Goal: Task Accomplishment & Management: Complete application form

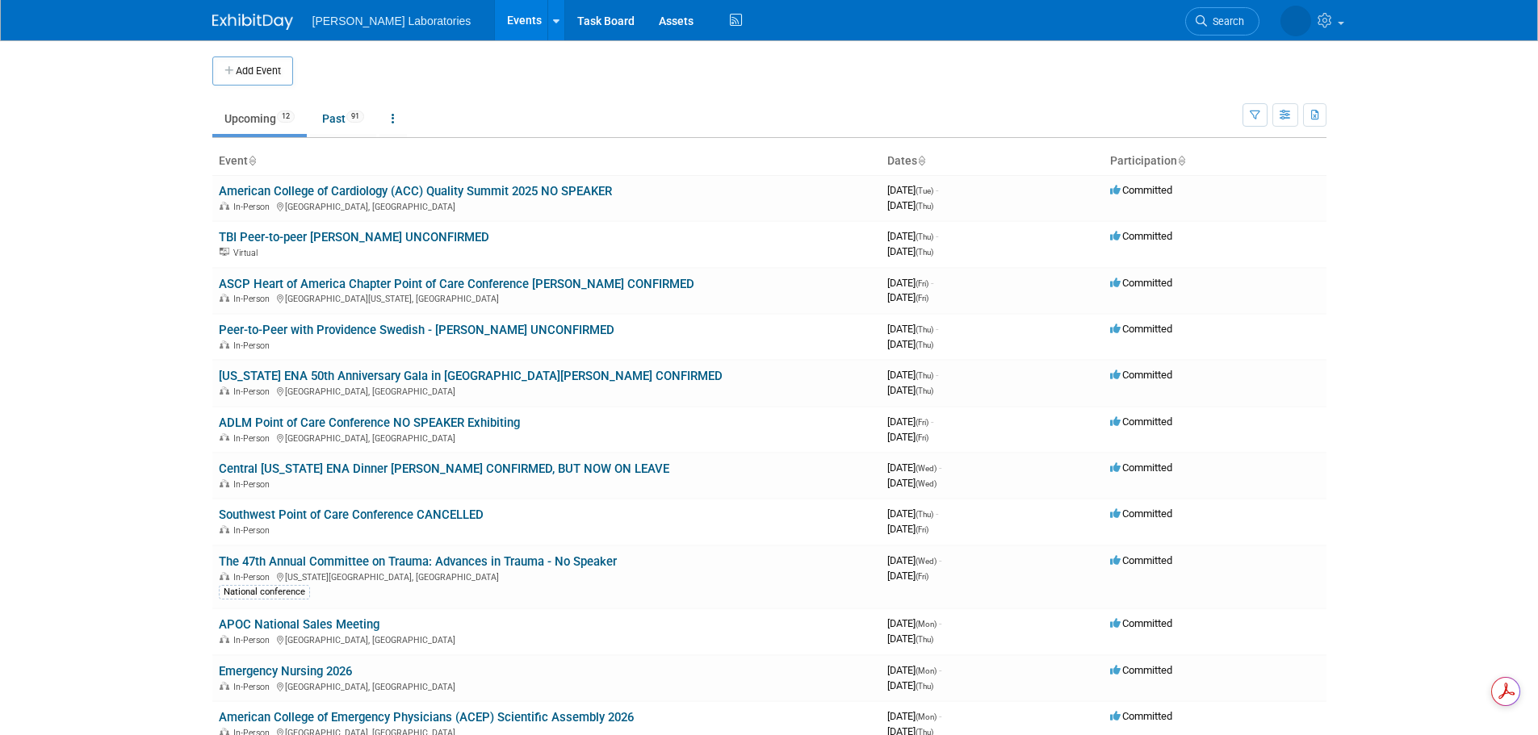
click at [489, 195] on link "American College of Cardiology (ACC) Quality Summit 2025 NO SPEAKER" at bounding box center [415, 191] width 393 height 15
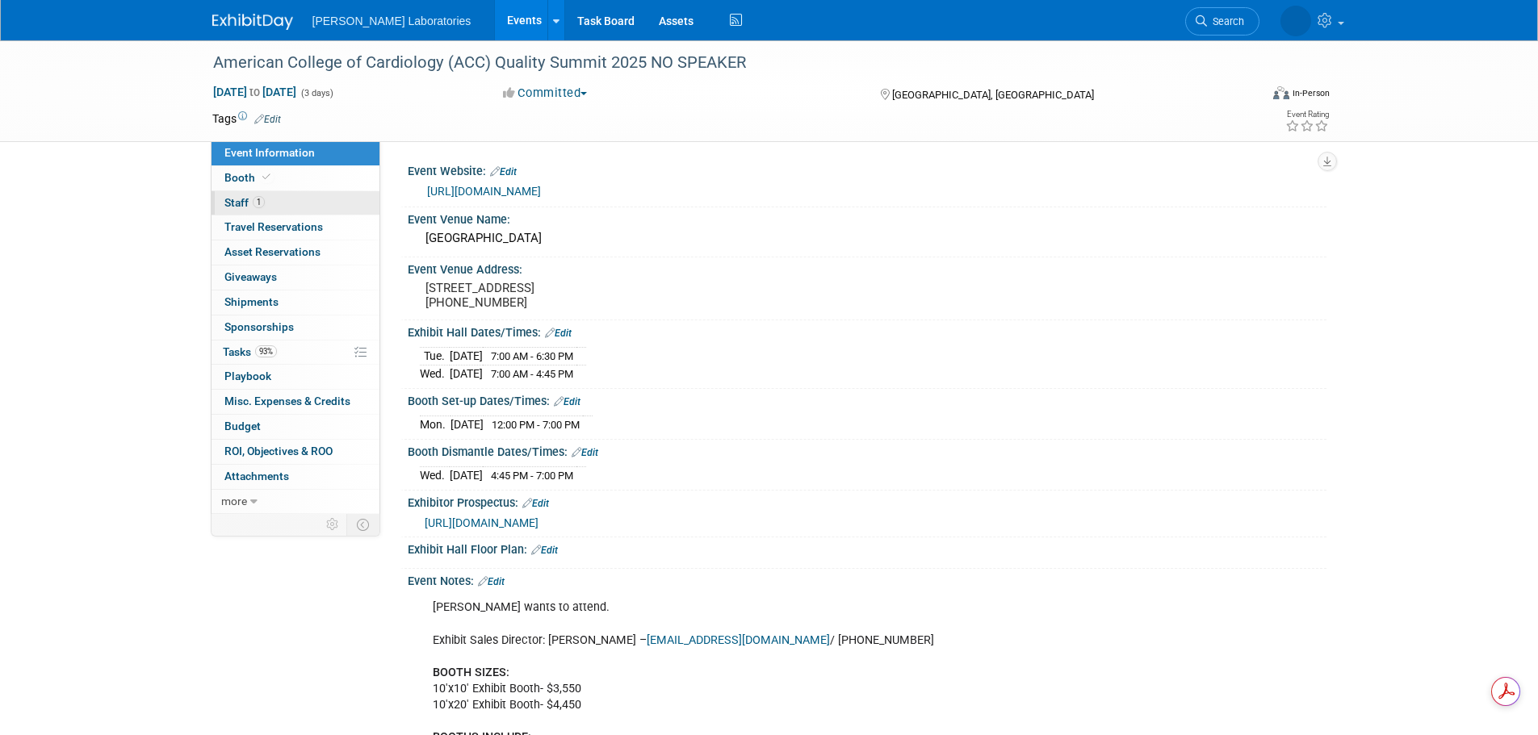
click at [237, 199] on span "Staff 1" at bounding box center [244, 202] width 40 height 13
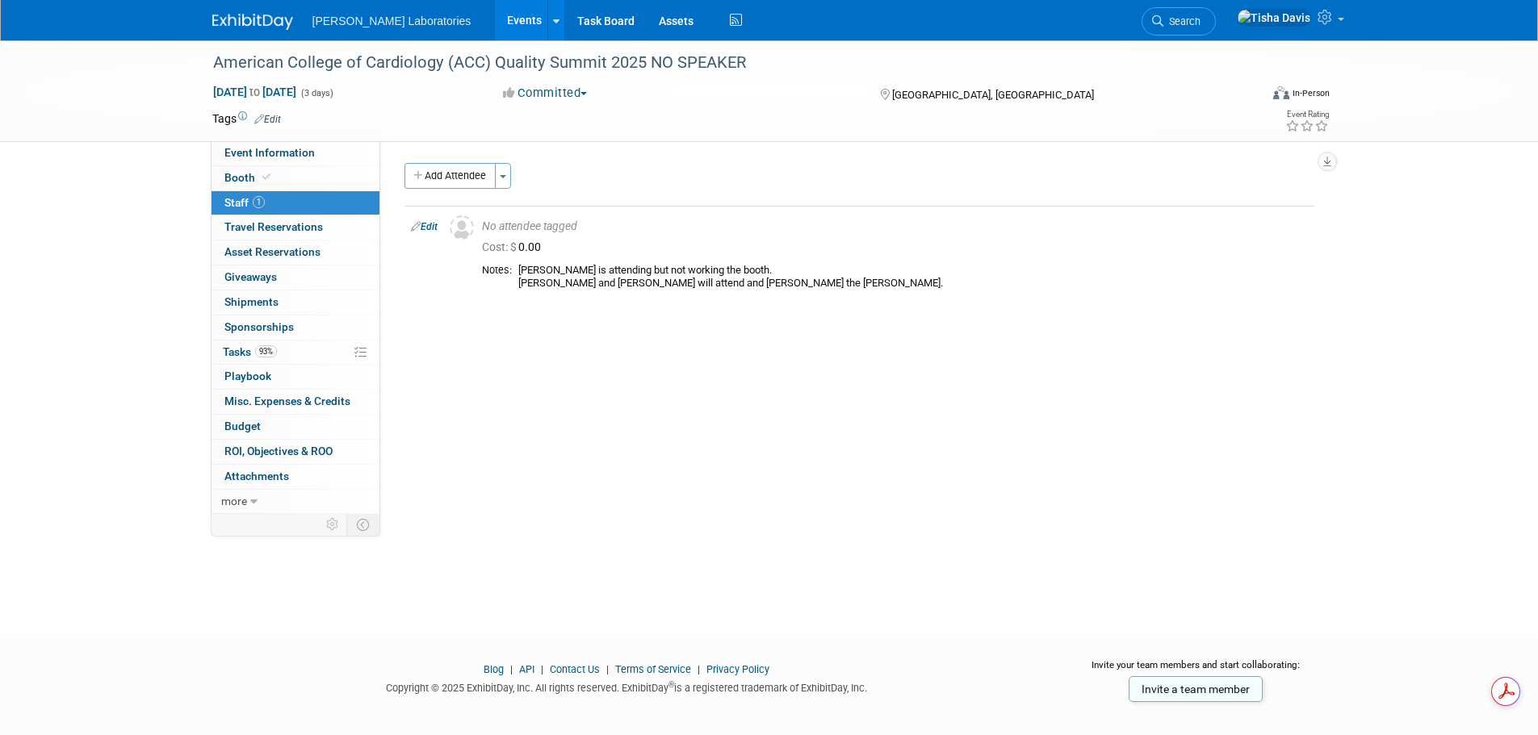
click at [495, 9] on link "Events" at bounding box center [524, 20] width 59 height 40
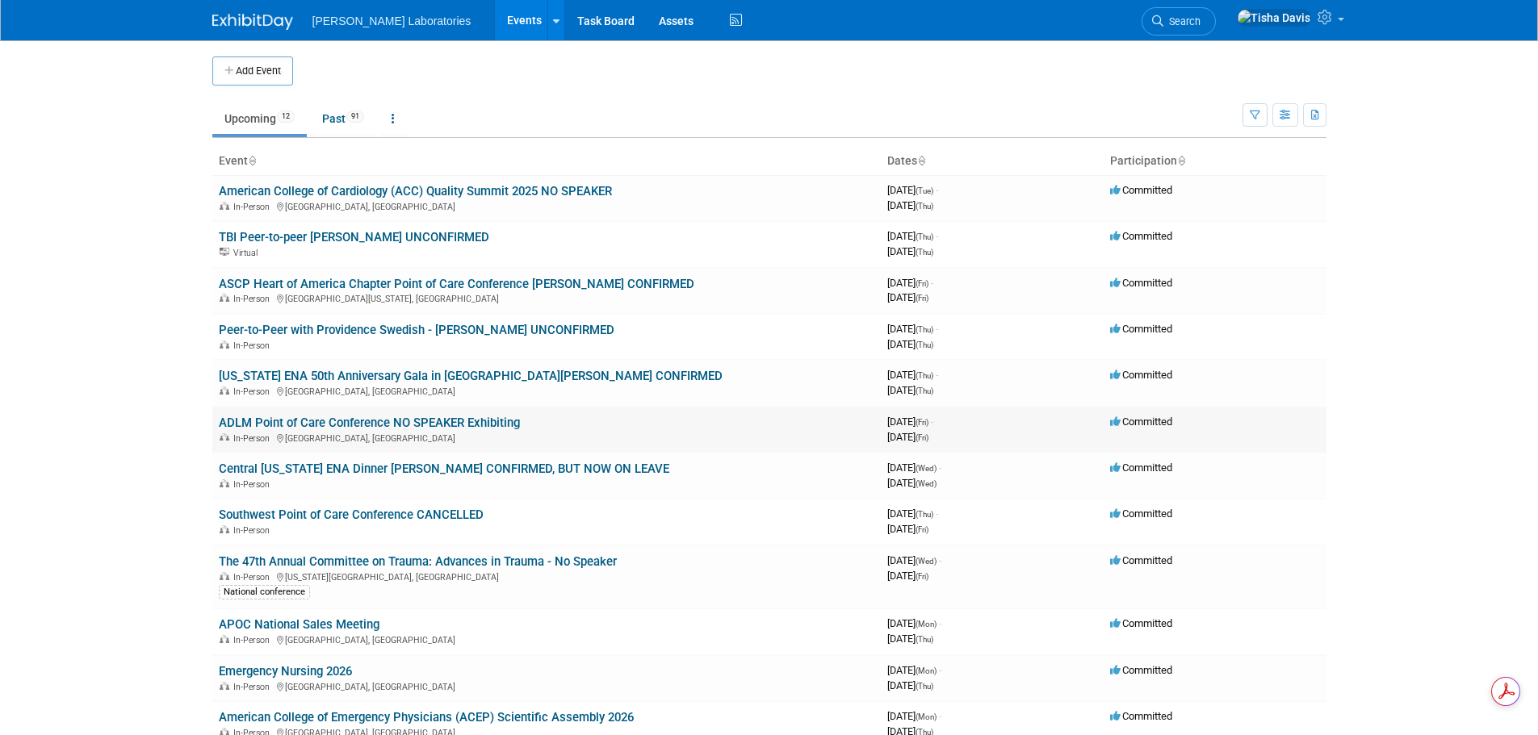
click at [380, 421] on link "ADLM Point of Care Conference NO SPEAKER Exhibiting" at bounding box center [369, 423] width 301 height 15
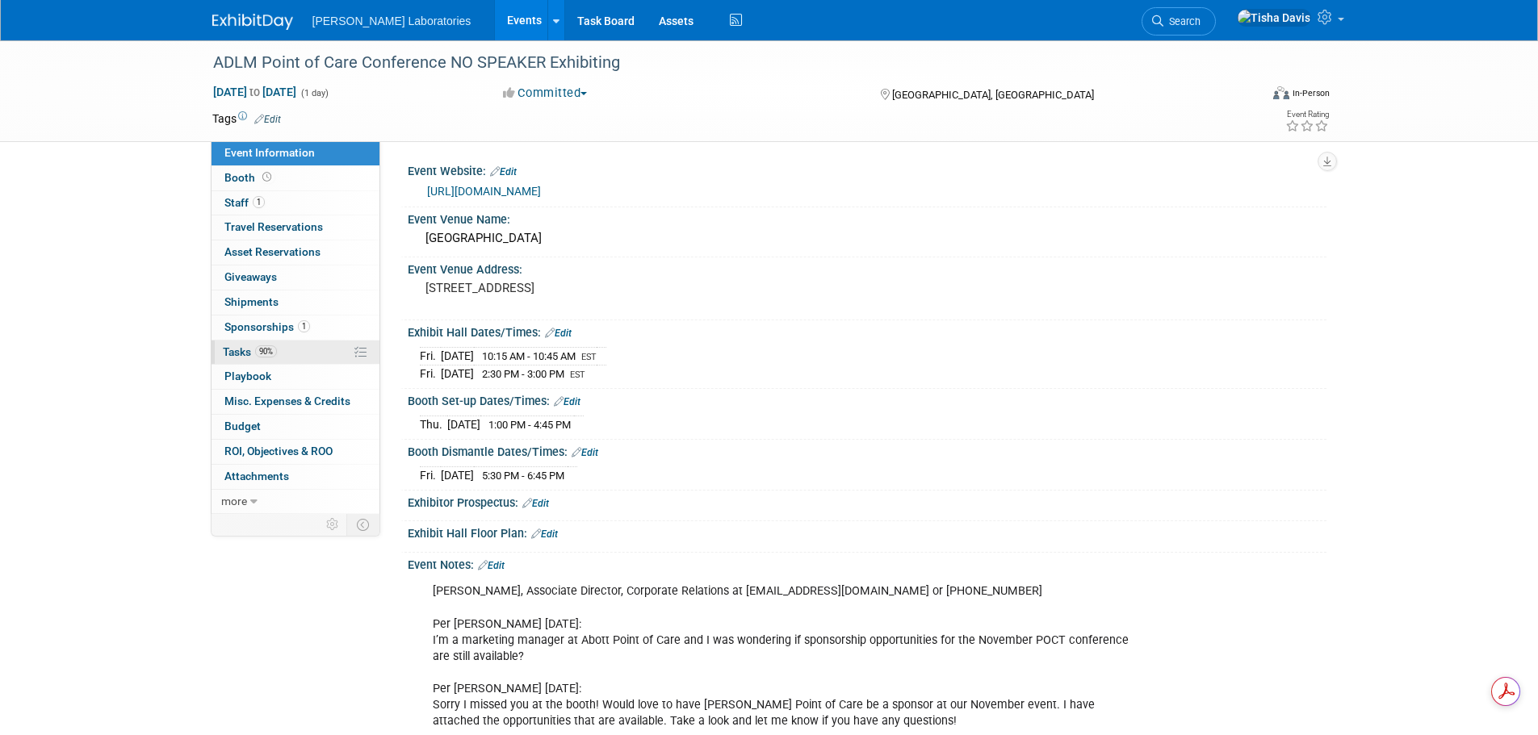
click at [236, 346] on span "Tasks 90%" at bounding box center [250, 352] width 54 height 13
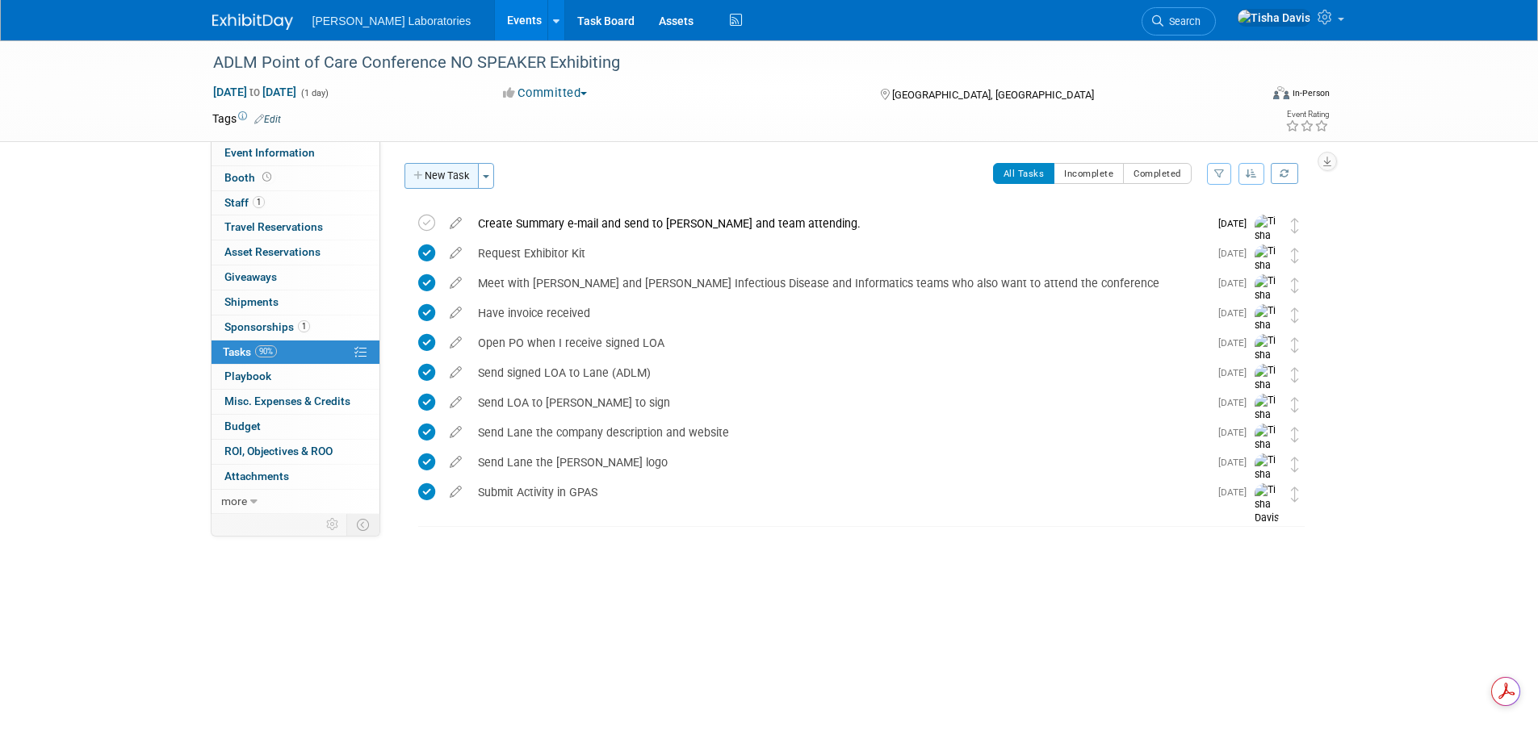
click at [450, 174] on button "New Task" at bounding box center [441, 176] width 74 height 26
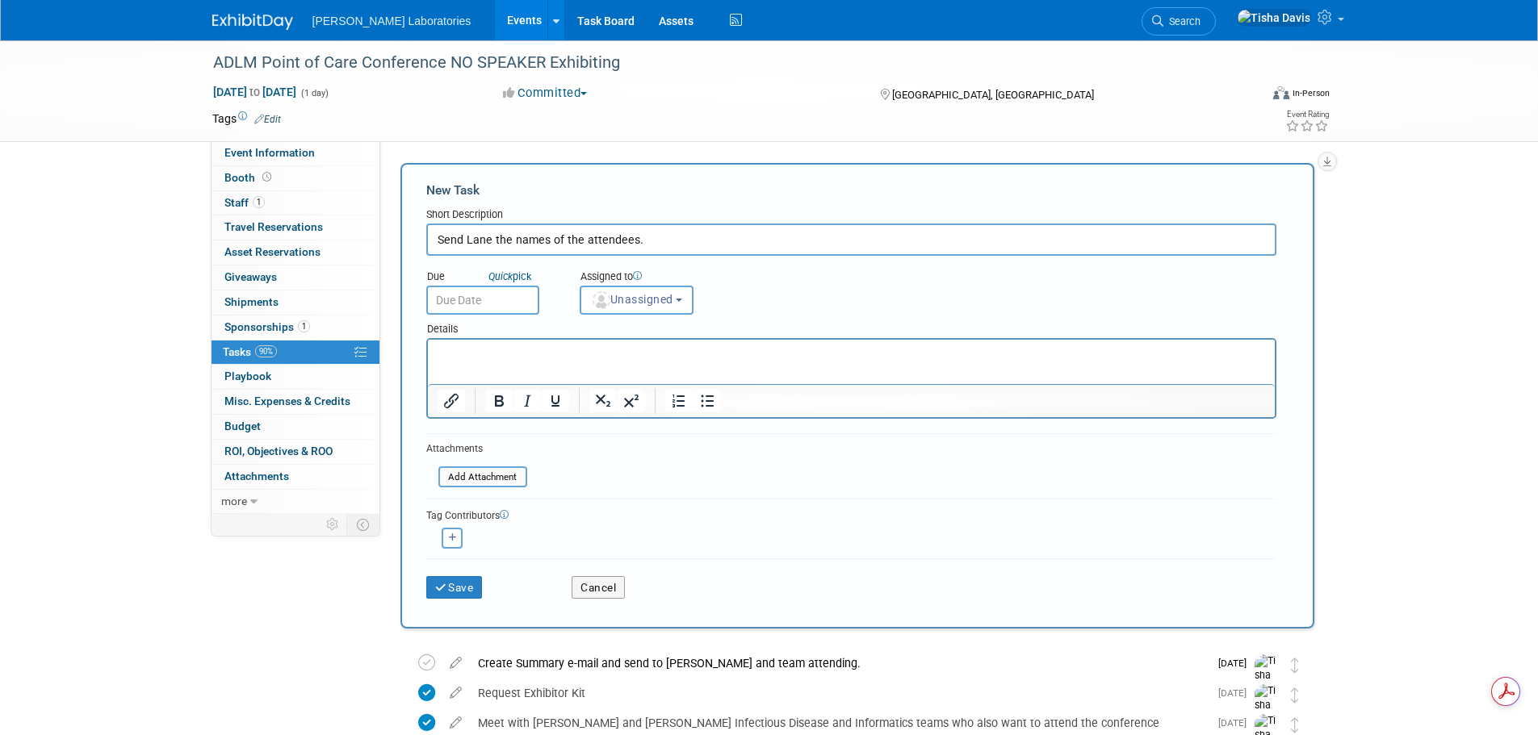
type input "Send Lane the names of the attendees."
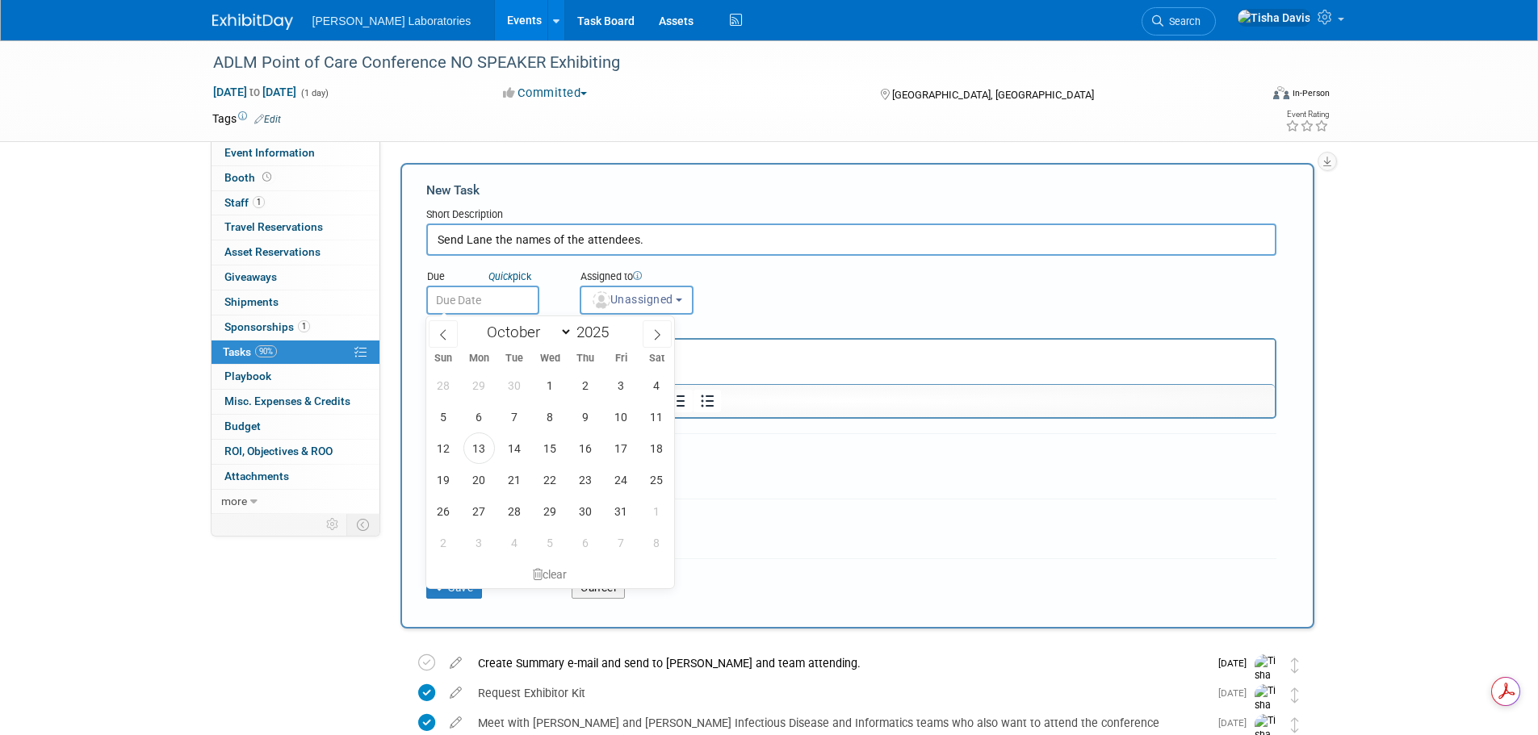
click at [521, 304] on input "text" at bounding box center [482, 300] width 113 height 29
click at [515, 446] on span "14" at bounding box center [514, 448] width 31 height 31
type input "[DATE]"
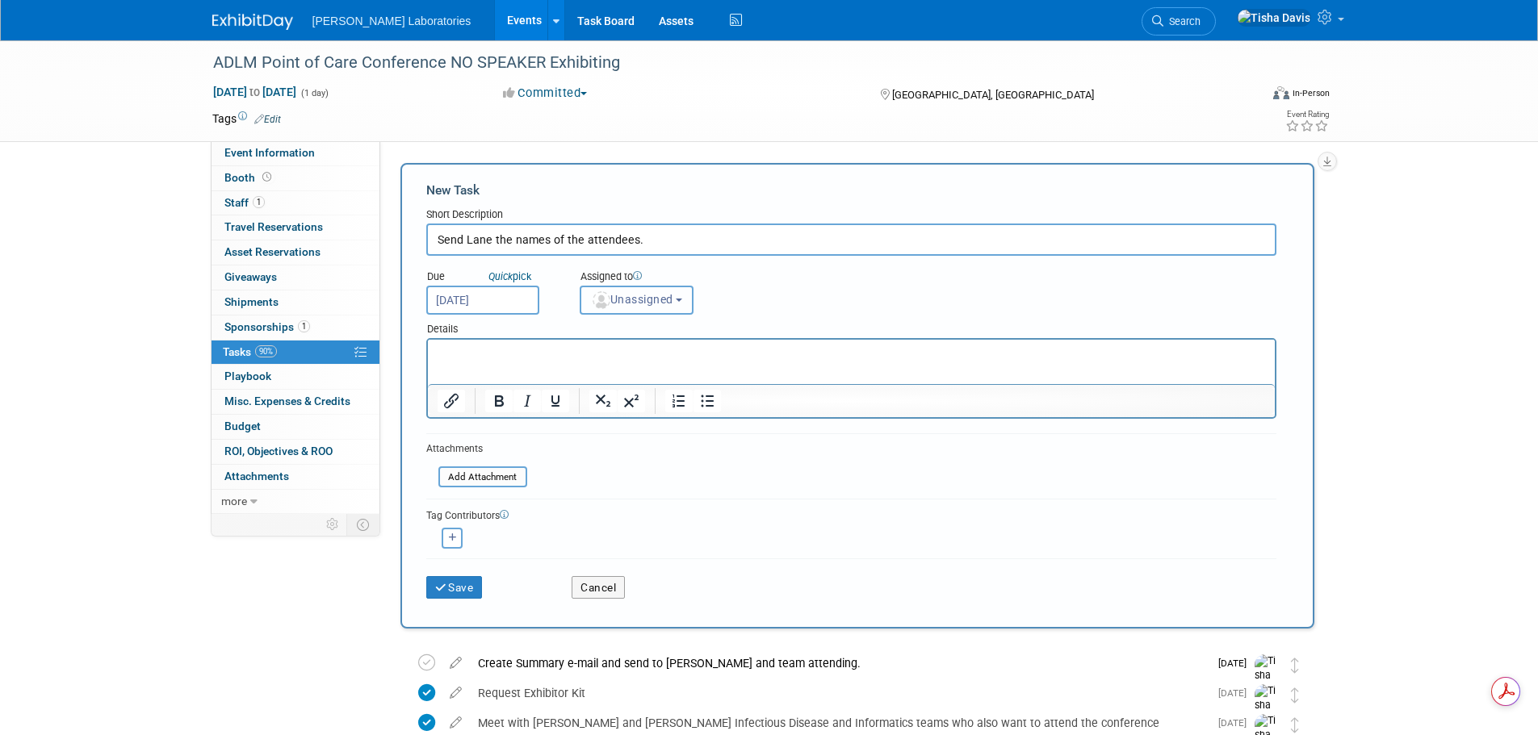
click at [683, 295] on button "Unassigned" at bounding box center [637, 300] width 115 height 29
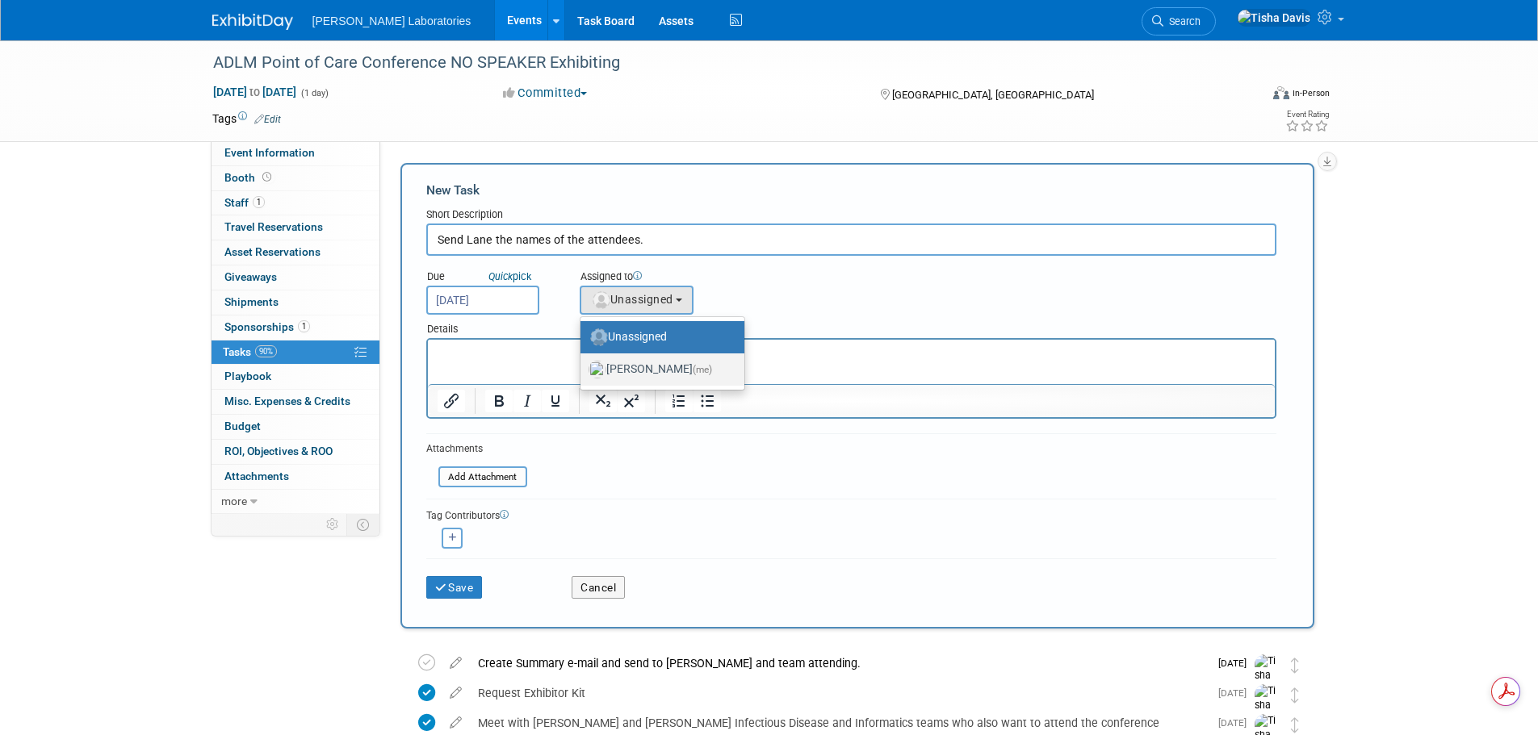
click at [660, 370] on label "Tisha Davis (me)" at bounding box center [658, 370] width 140 height 26
click at [583, 370] on input "Tisha Davis (me)" at bounding box center [577, 367] width 10 height 10
select select "2770856e-d6b1-4121-bfe1-202d7e478624"
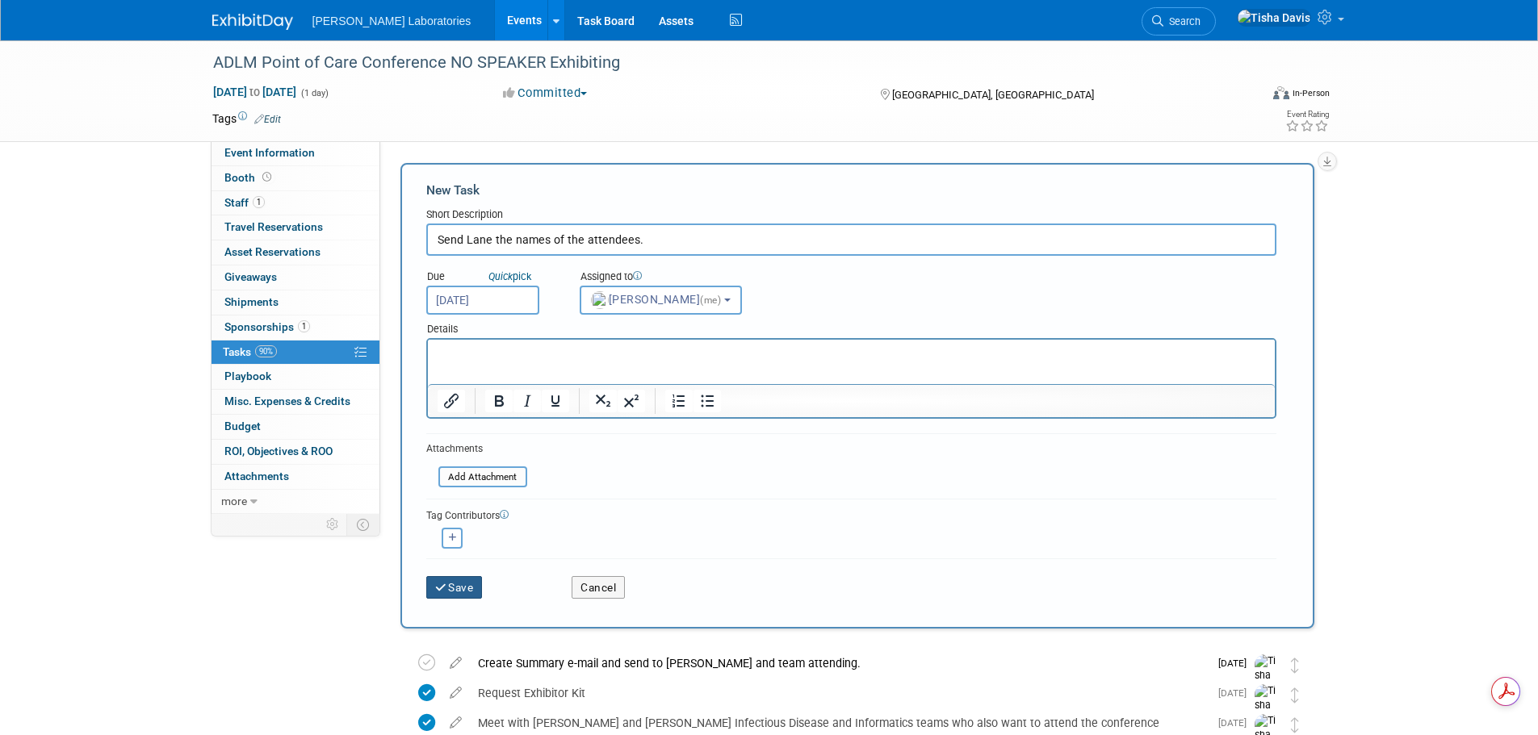
click at [453, 595] on button "Save" at bounding box center [454, 587] width 57 height 23
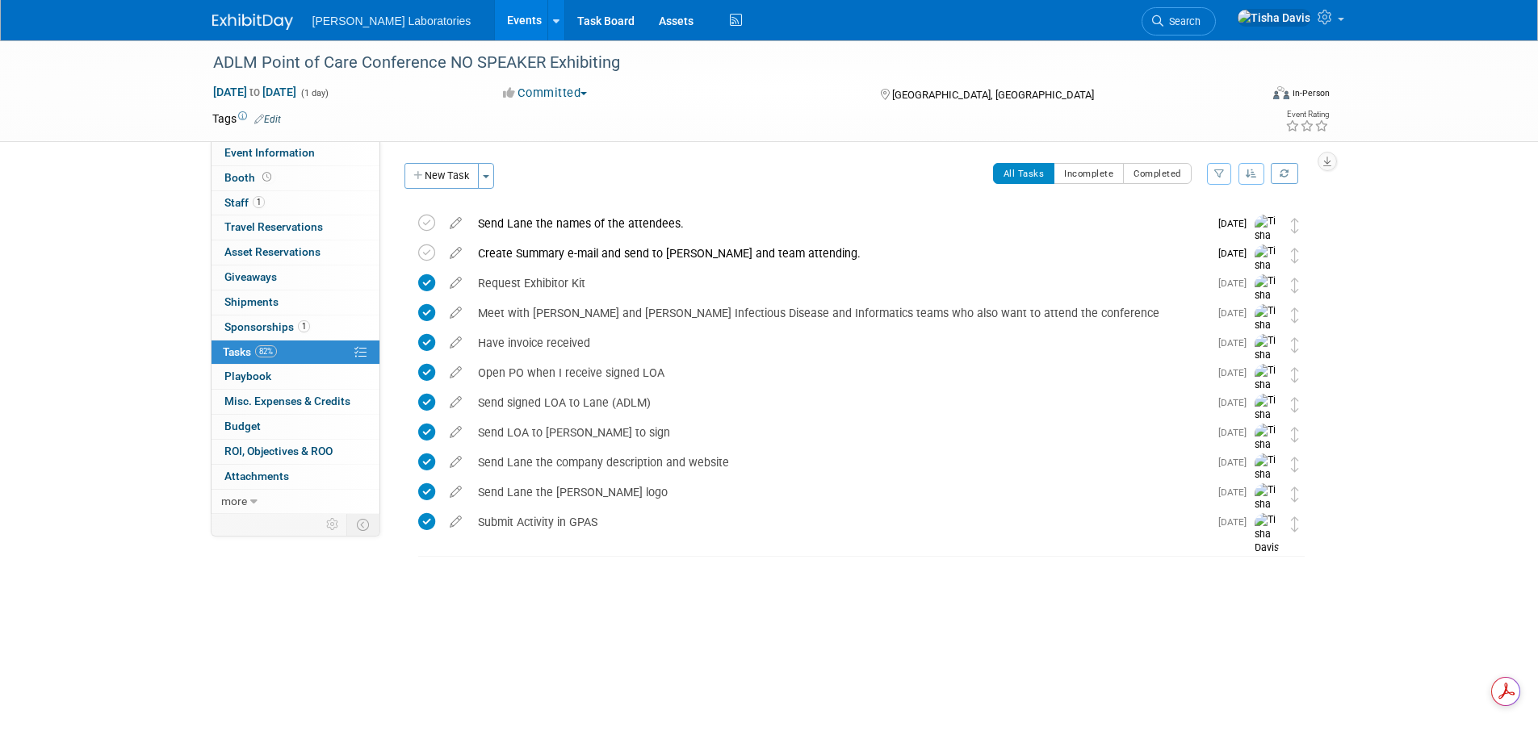
click at [495, 24] on link "Events" at bounding box center [524, 20] width 59 height 40
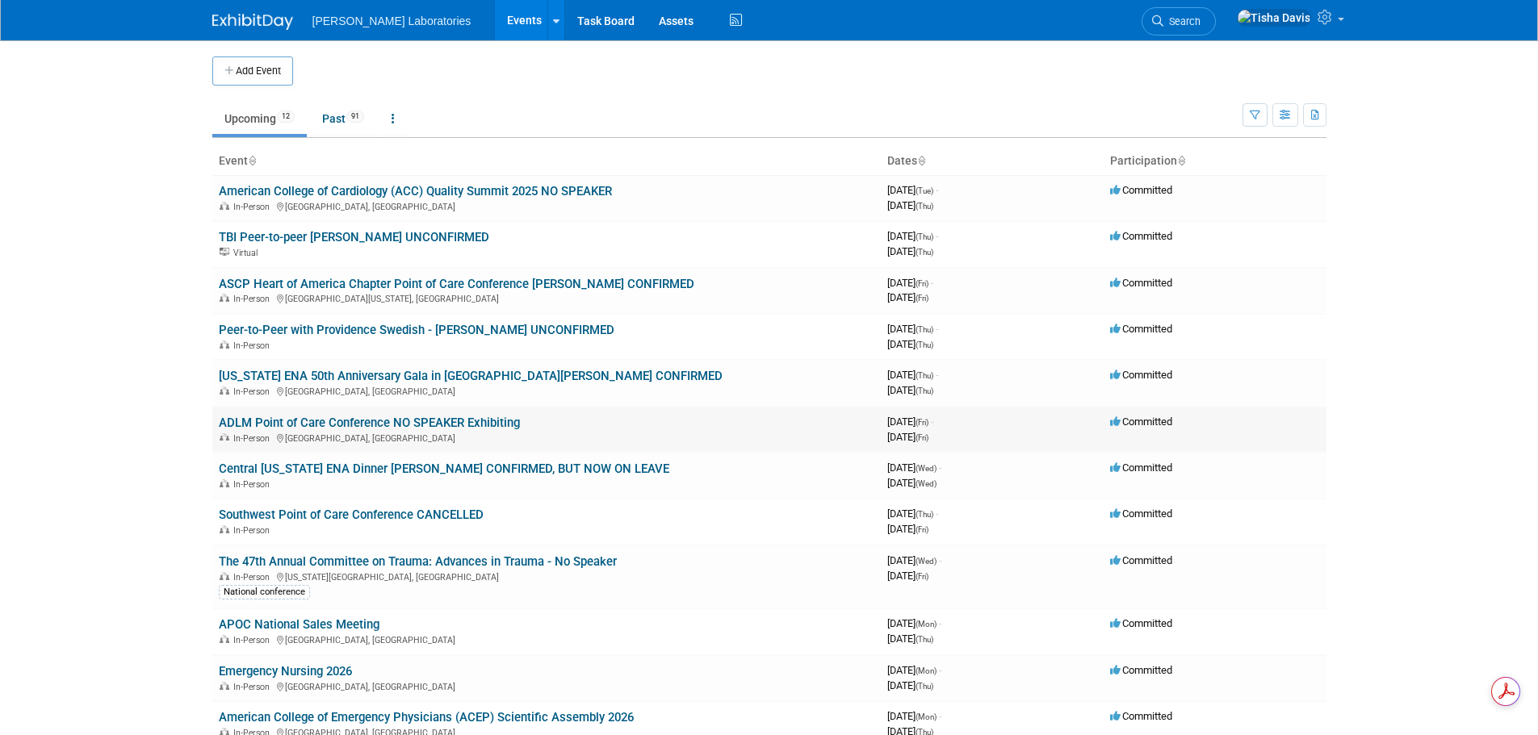
click at [361, 425] on link "ADLM Point of Care Conference NO SPEAKER Exhibiting" at bounding box center [369, 423] width 301 height 15
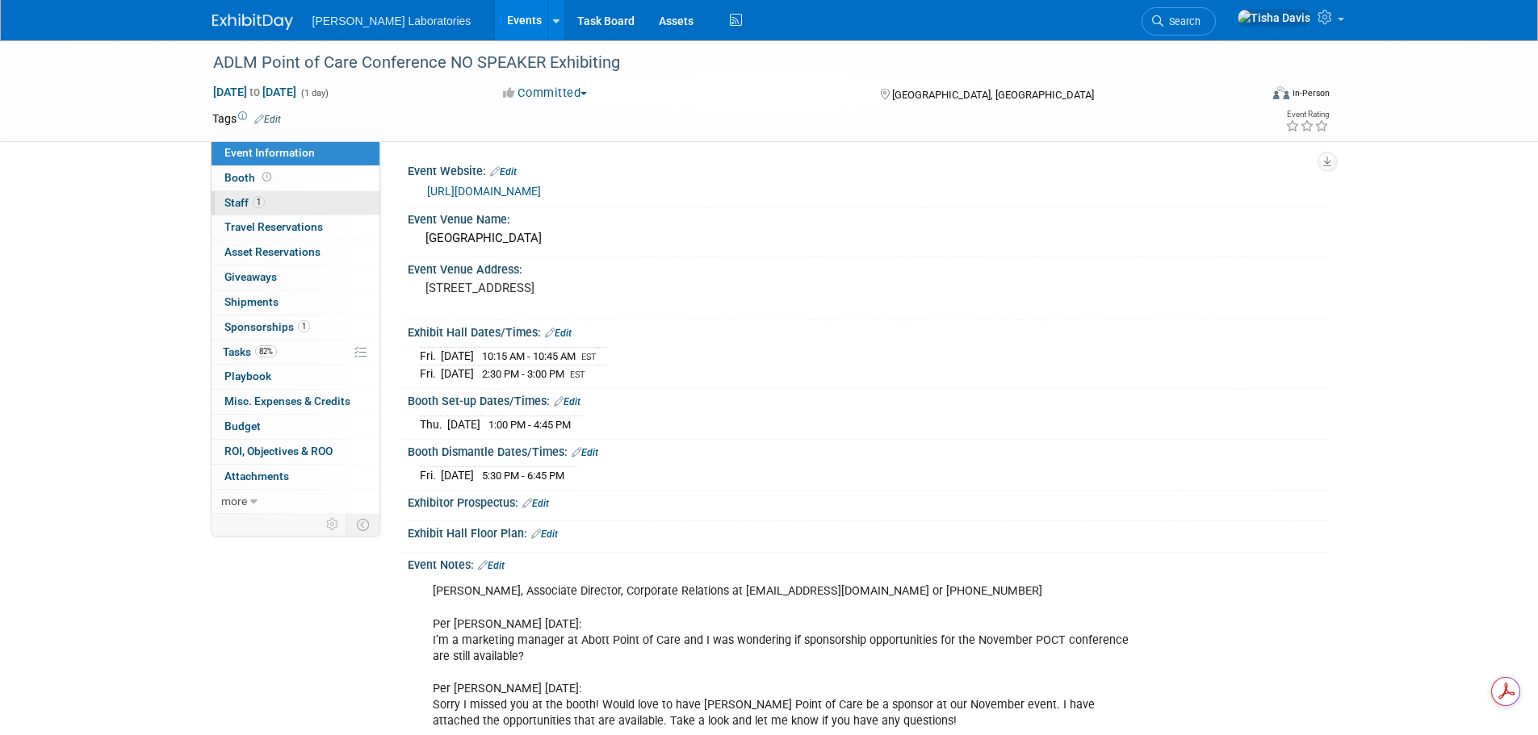
click at [233, 198] on span "Staff 1" at bounding box center [244, 202] width 40 height 13
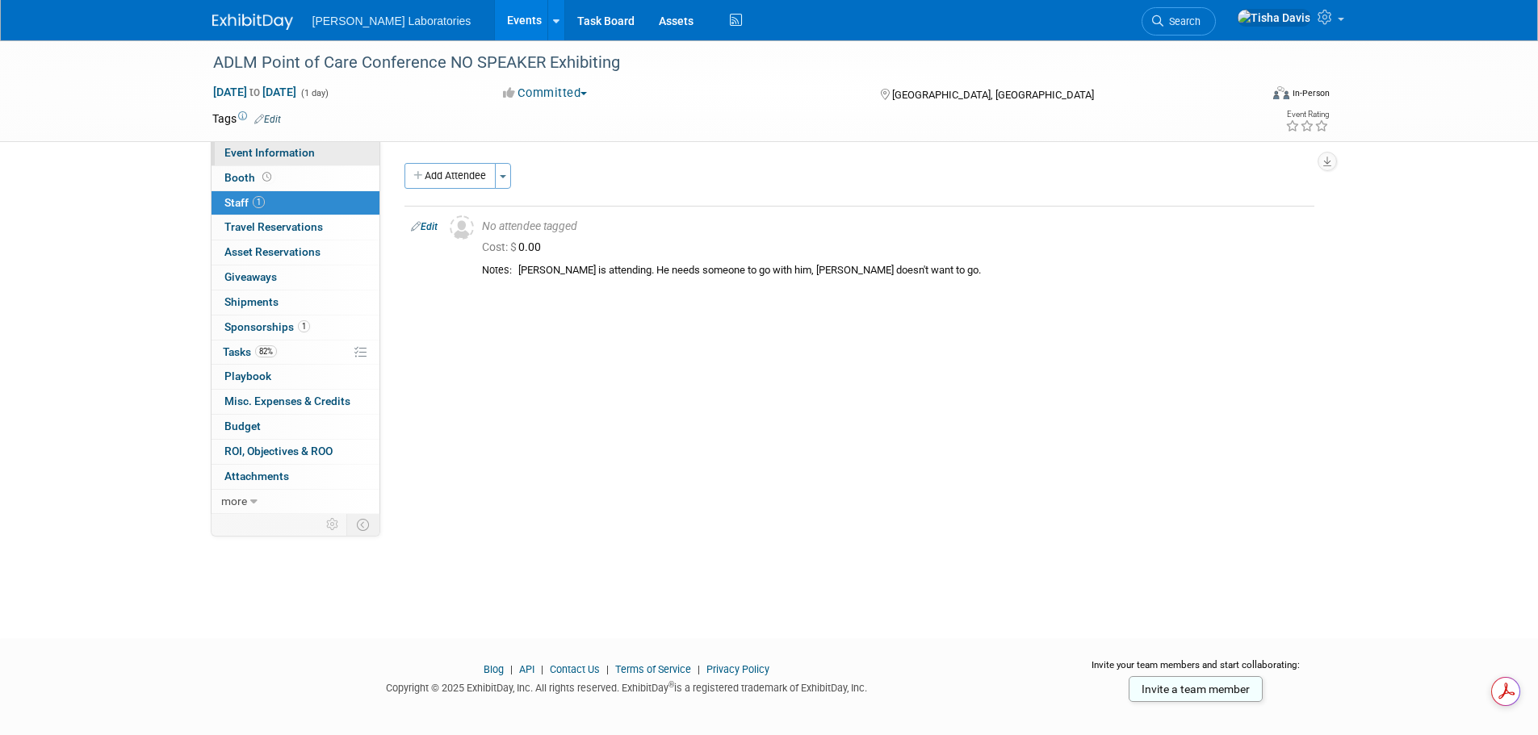
click at [337, 153] on link "Event Information" at bounding box center [296, 153] width 168 height 24
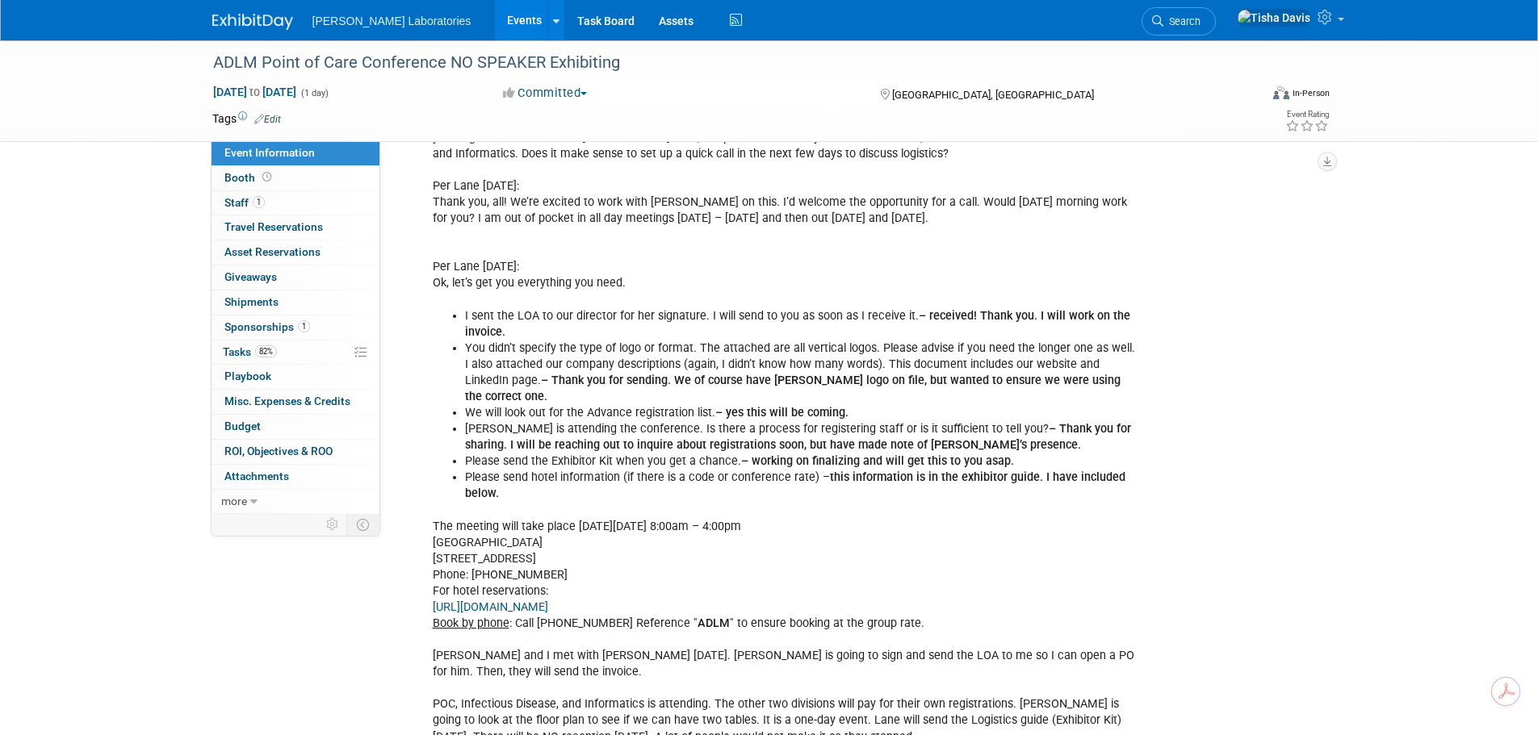
scroll to position [3177, 0]
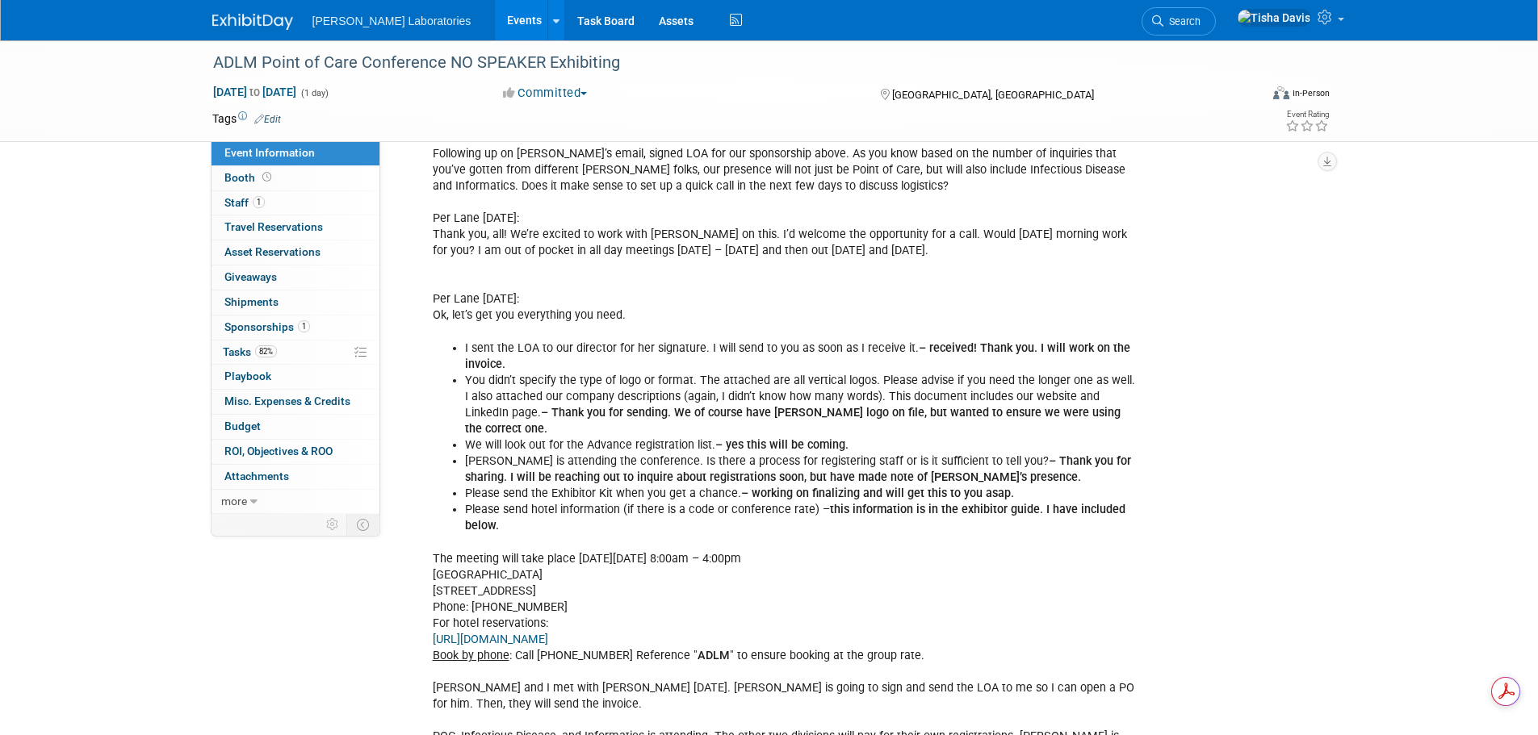
click at [495, 14] on link "Events" at bounding box center [524, 20] width 59 height 40
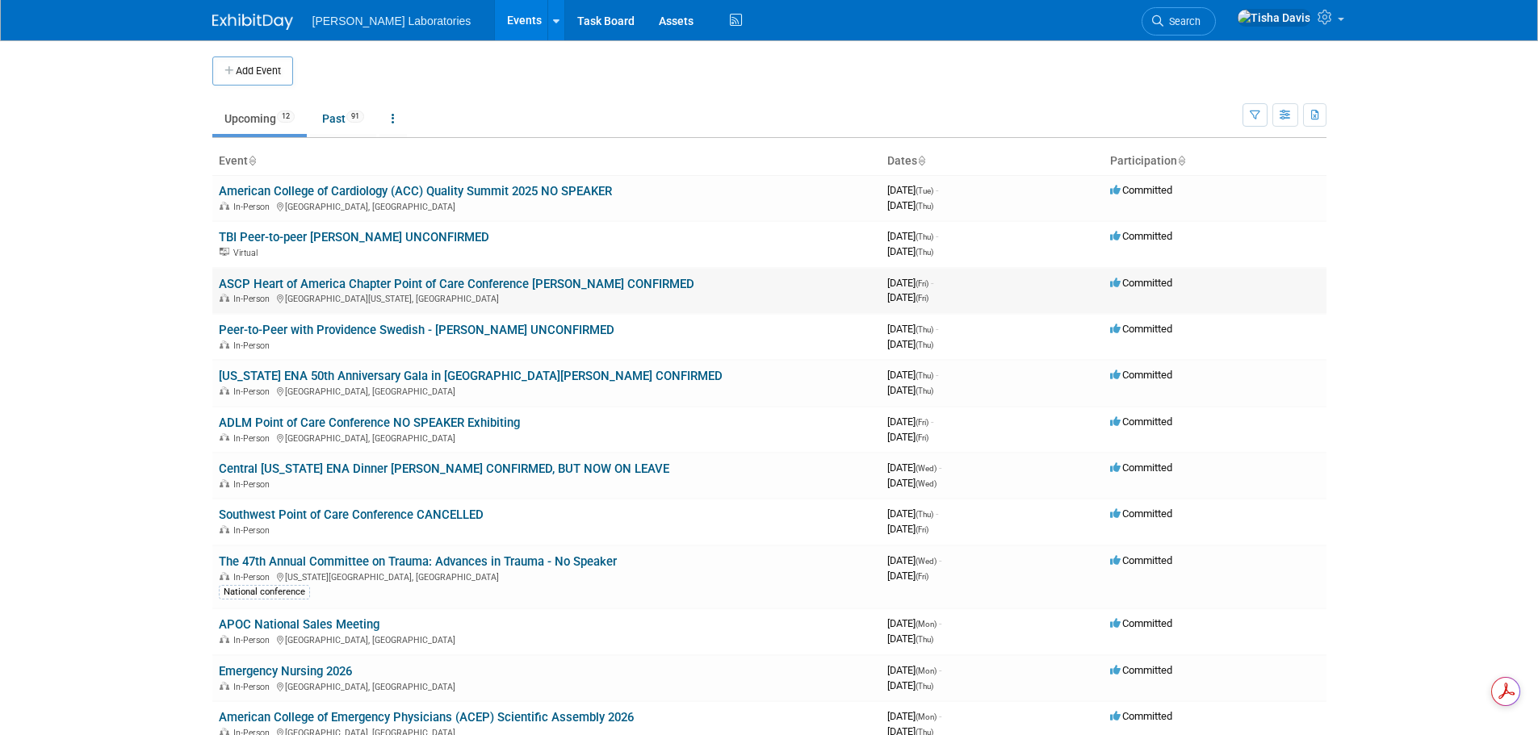
click at [413, 282] on link "ASCP Heart of America Chapter Point of Care Conference [PERSON_NAME] CONFIRMED" at bounding box center [456, 284] width 475 height 15
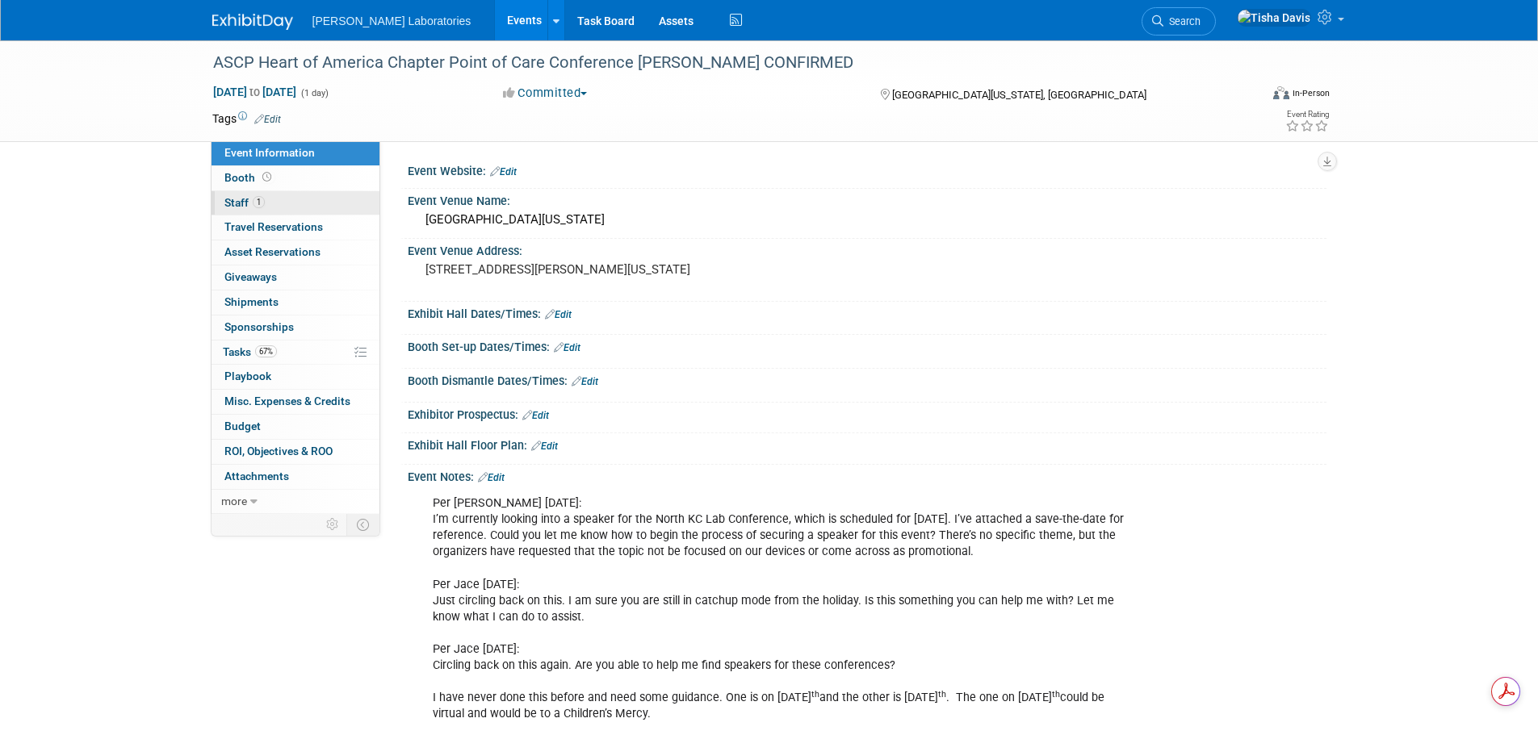
click at [237, 203] on span "Staff 1" at bounding box center [244, 202] width 40 height 13
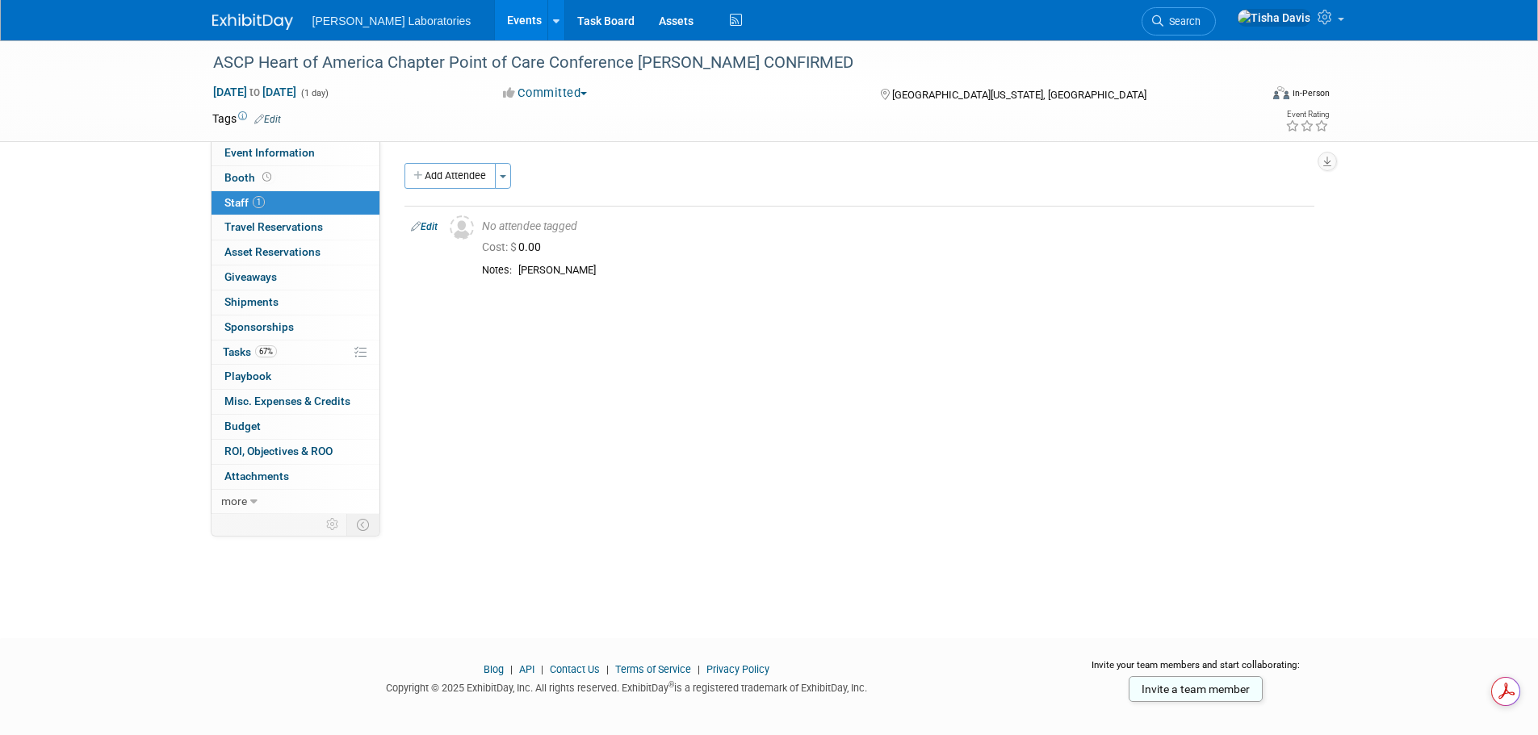
click at [495, 14] on link "Events" at bounding box center [524, 20] width 59 height 40
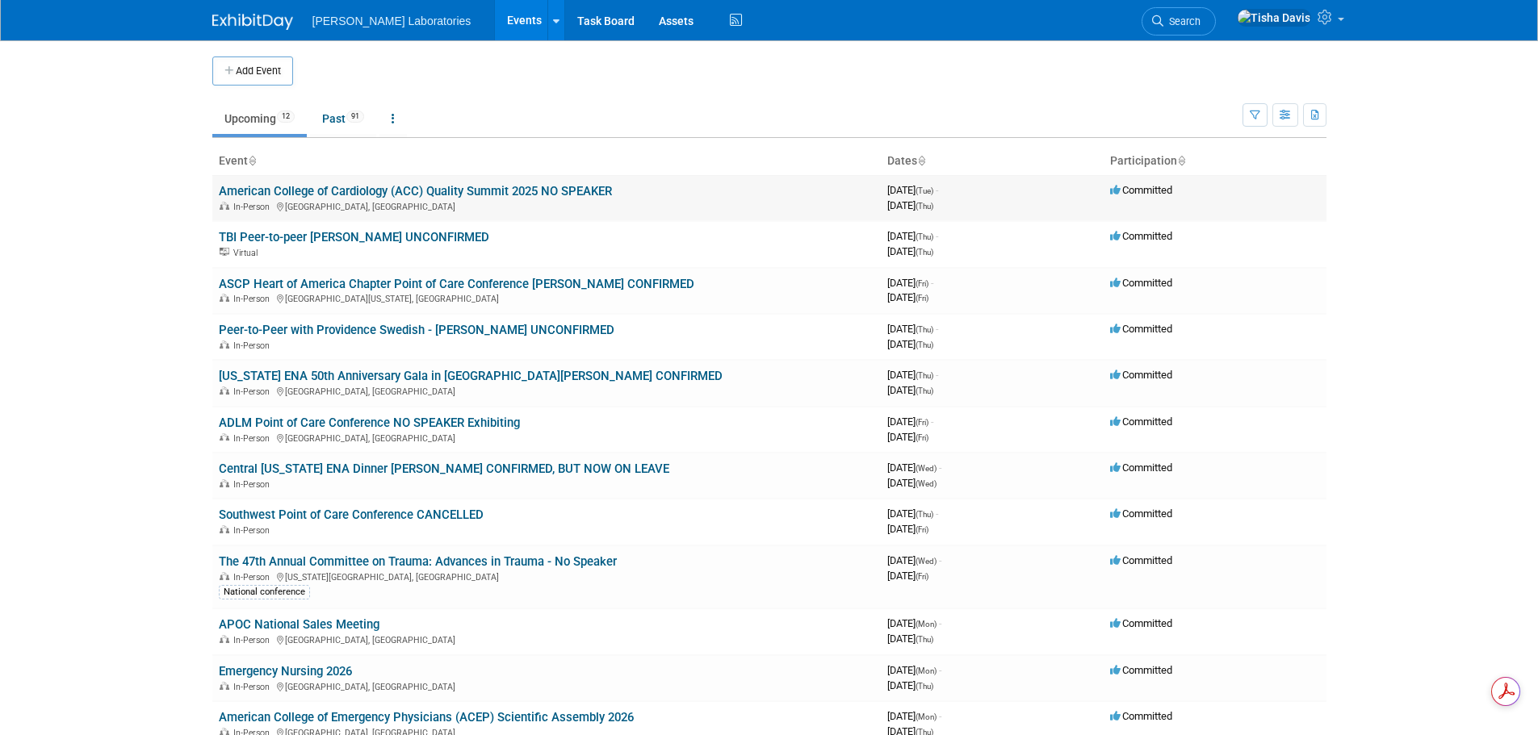
click at [305, 191] on link "American College of Cardiology (ACC) Quality Summit 2025 NO SPEAKER" at bounding box center [415, 191] width 393 height 15
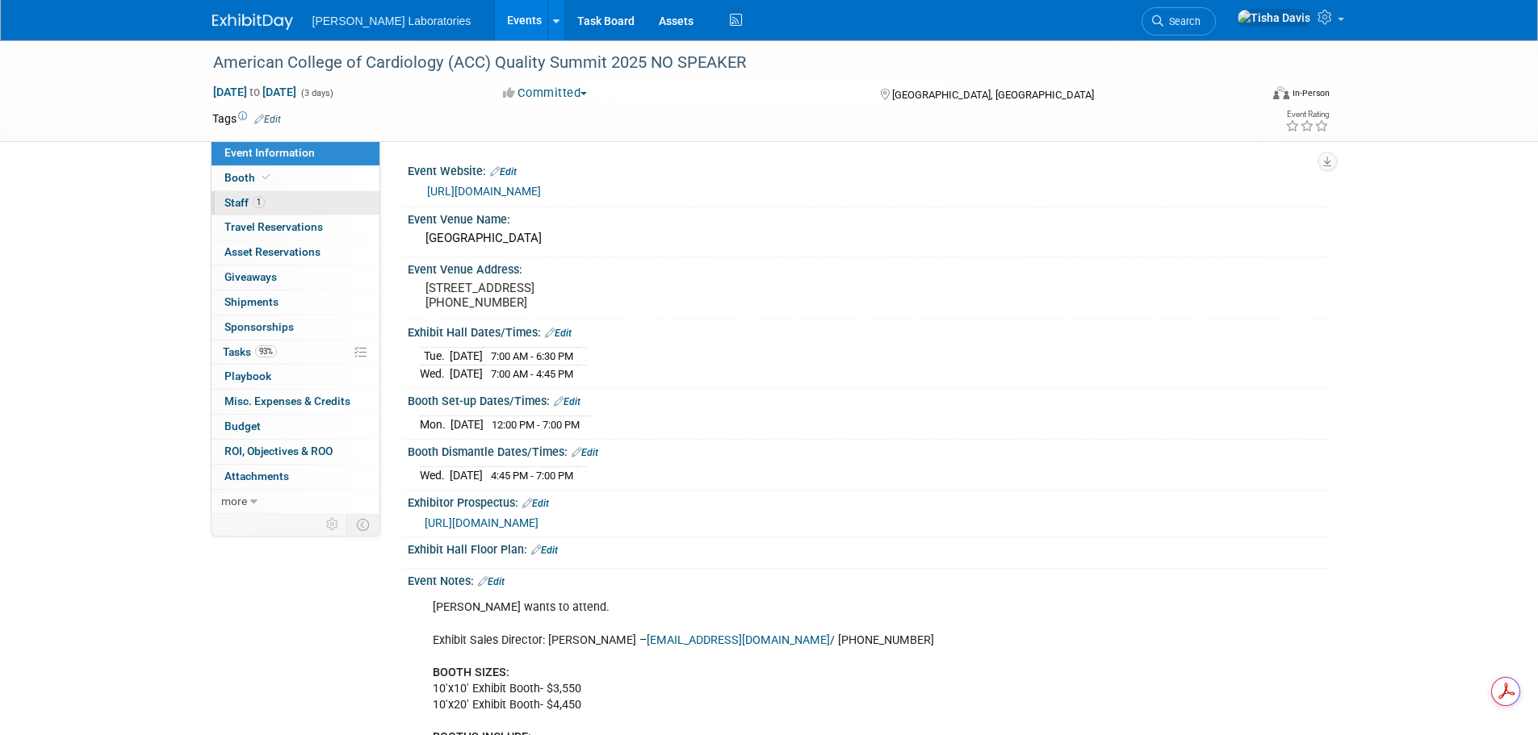
click at [237, 197] on span "Staff 1" at bounding box center [244, 202] width 40 height 13
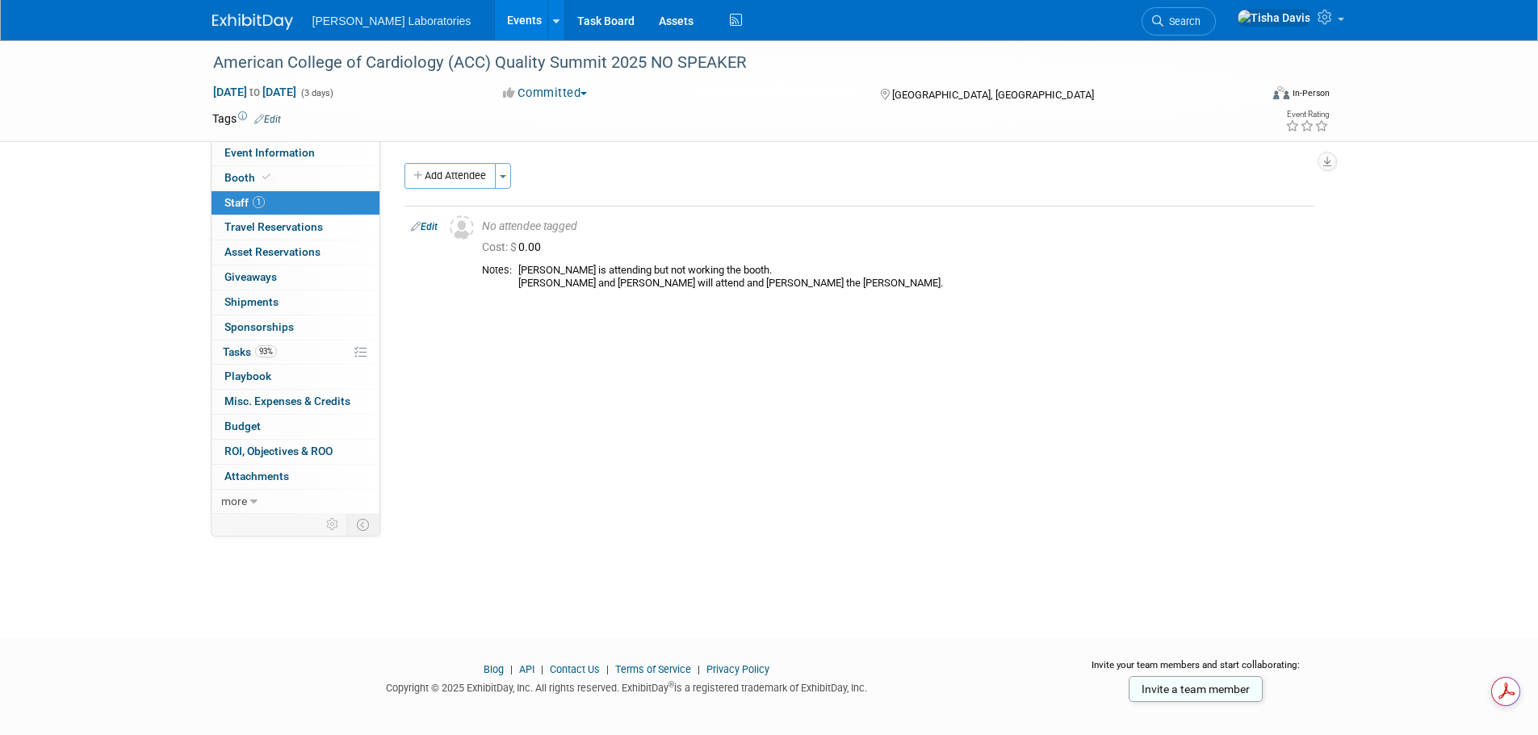
click at [495, 15] on link "Events" at bounding box center [524, 20] width 59 height 40
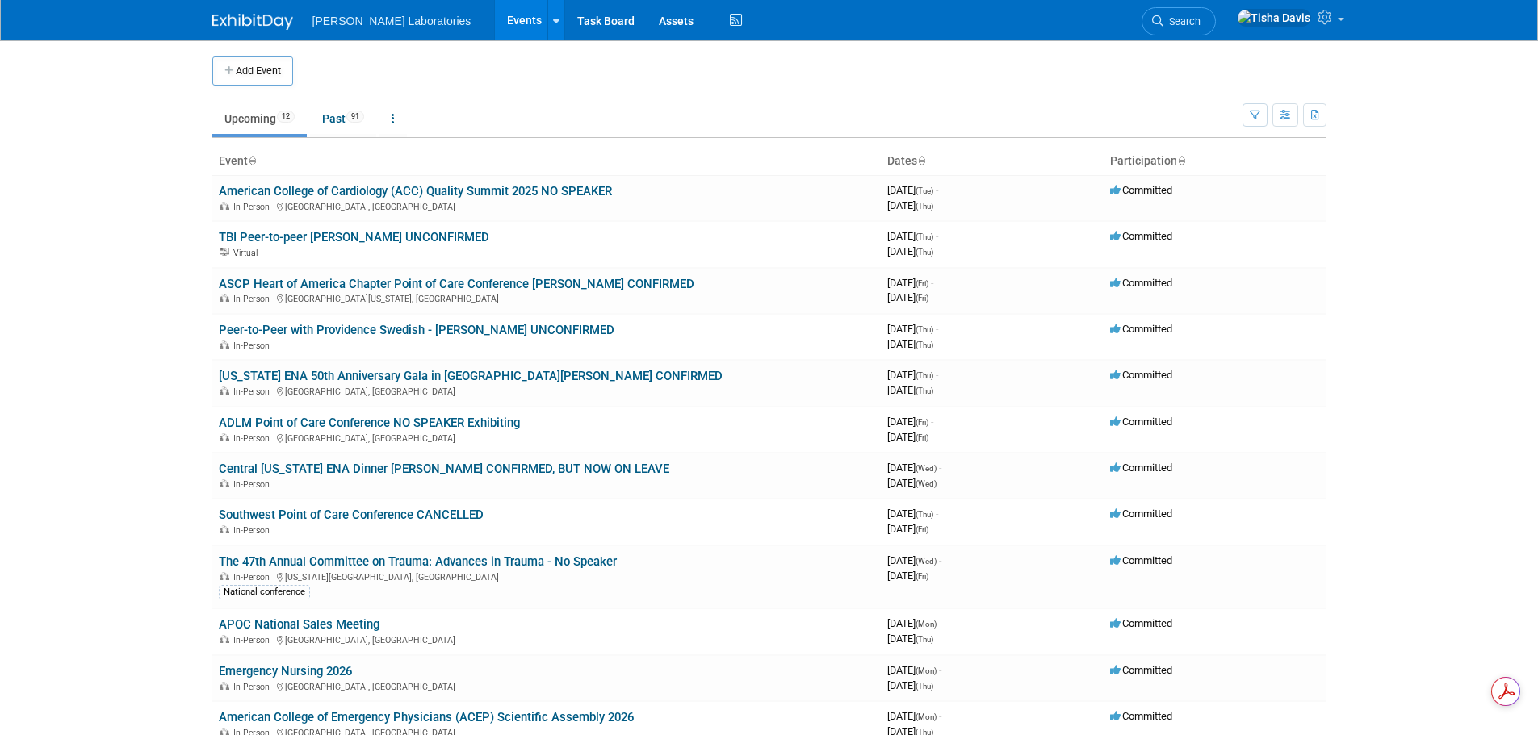
click at [495, 16] on link "Events" at bounding box center [524, 20] width 59 height 40
click at [239, 75] on button "Add Event" at bounding box center [252, 71] width 81 height 29
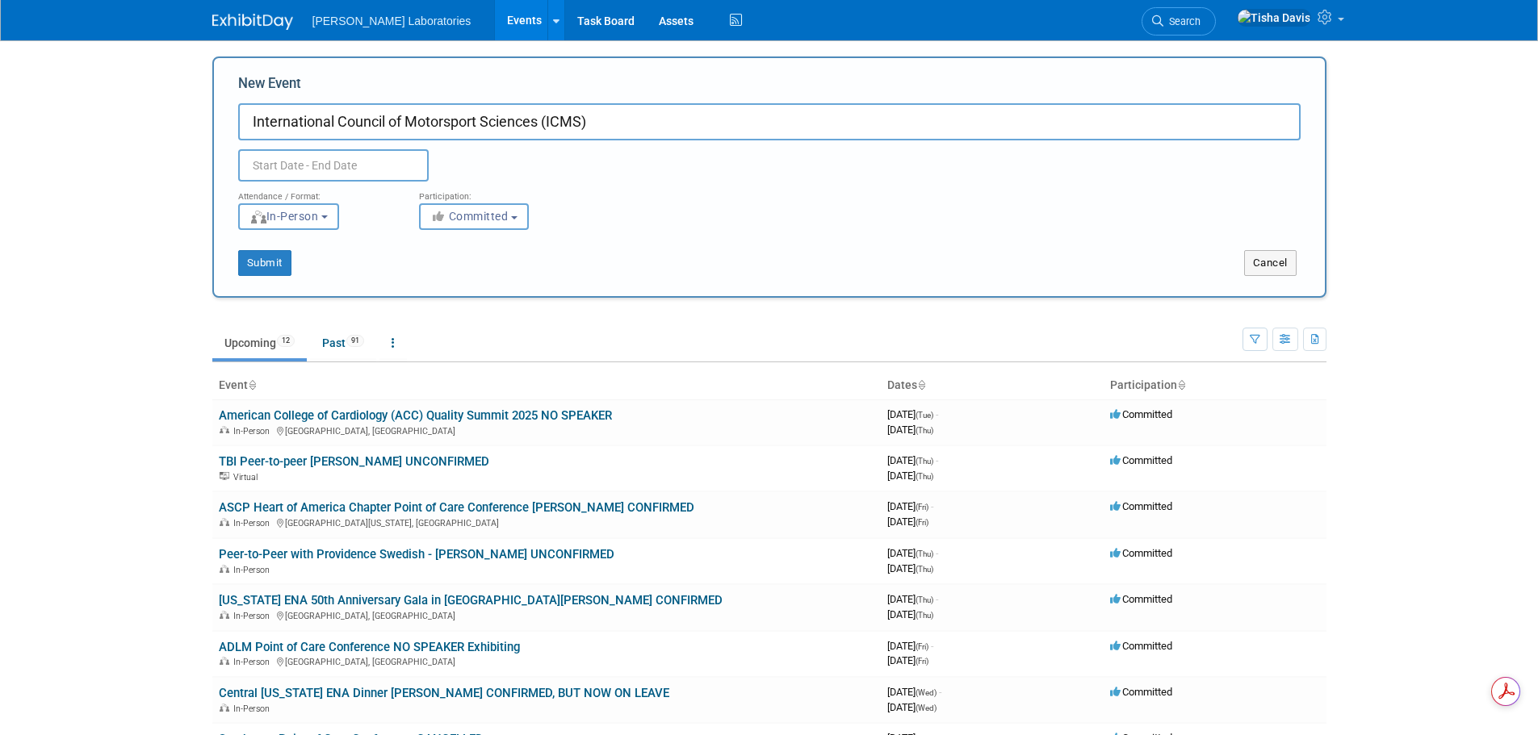
click at [240, 115] on input "International Council of Motorsport Sciences (ICMS)" at bounding box center [769, 121] width 1062 height 37
type input "2025 International Council of Motorsport Sciences (ICMS) Annual Congress"
click at [383, 170] on input "text" at bounding box center [333, 165] width 191 height 32
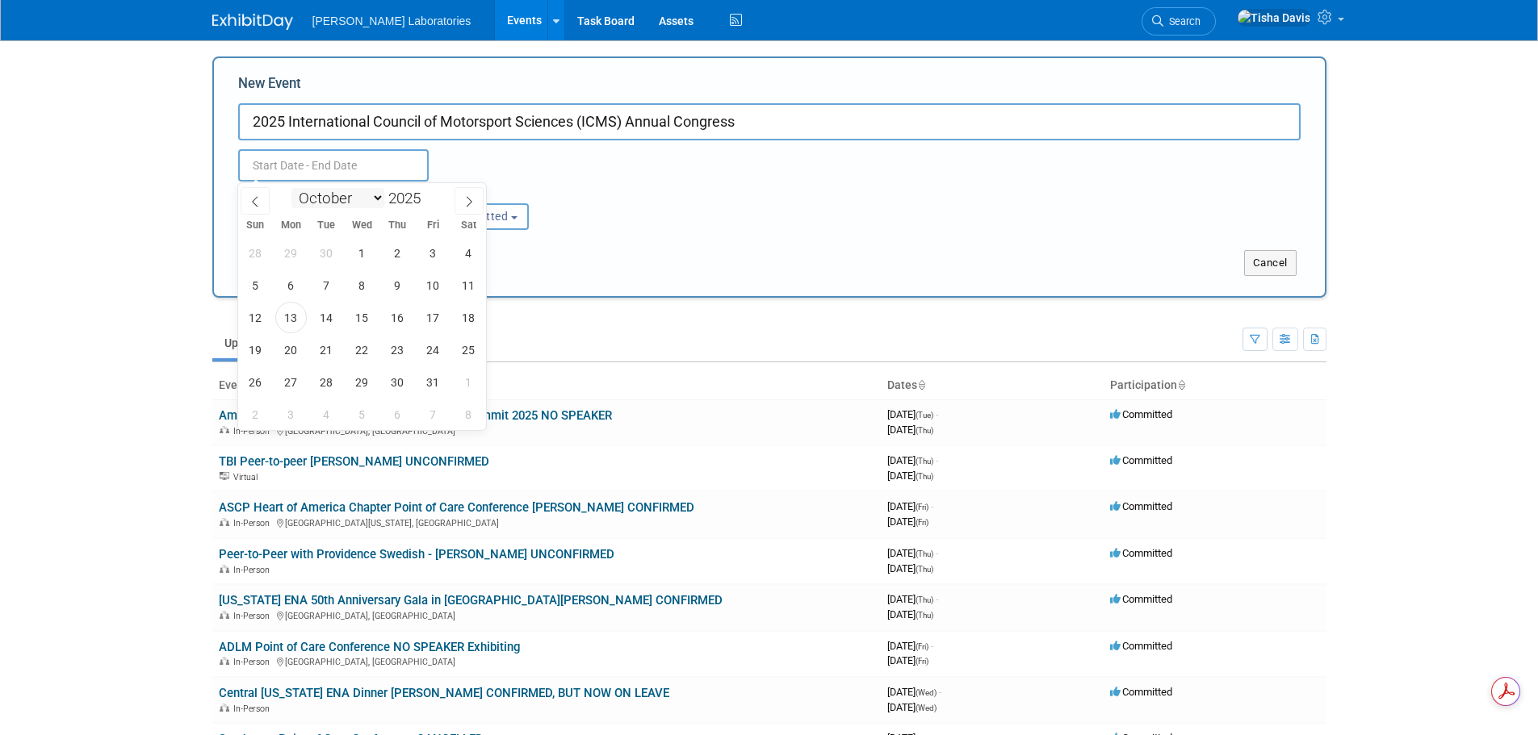
click at [375, 201] on select "January February March April May June July August September October November De…" at bounding box center [337, 198] width 93 height 20
select select "11"
click at [291, 188] on select "January February March April May June July August September October November De…" at bounding box center [337, 198] width 93 height 20
click at [361, 290] on span "10" at bounding box center [361, 285] width 31 height 31
click at [433, 287] on span "12" at bounding box center [432, 285] width 31 height 31
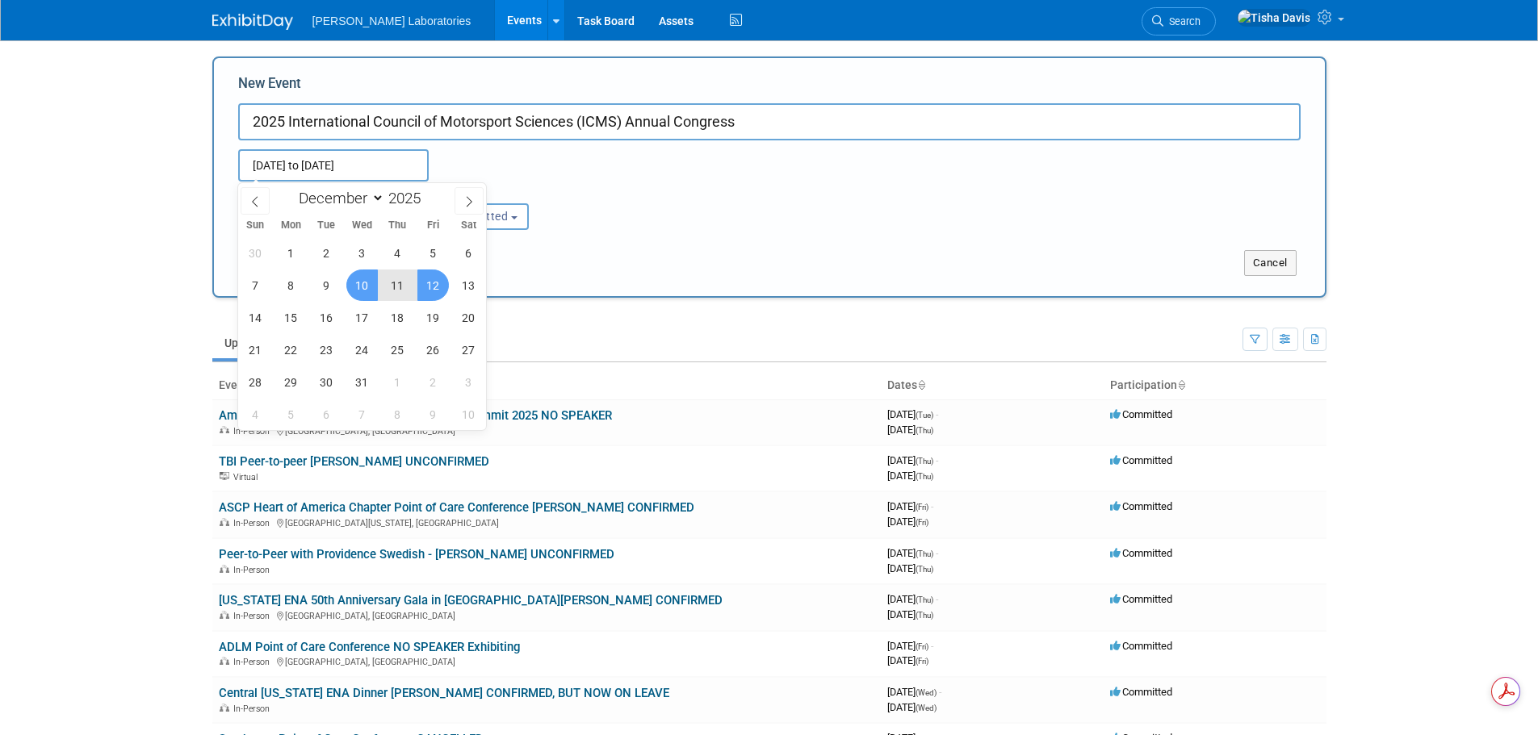
type input "Dec 10, 2025 to Dec 12, 2025"
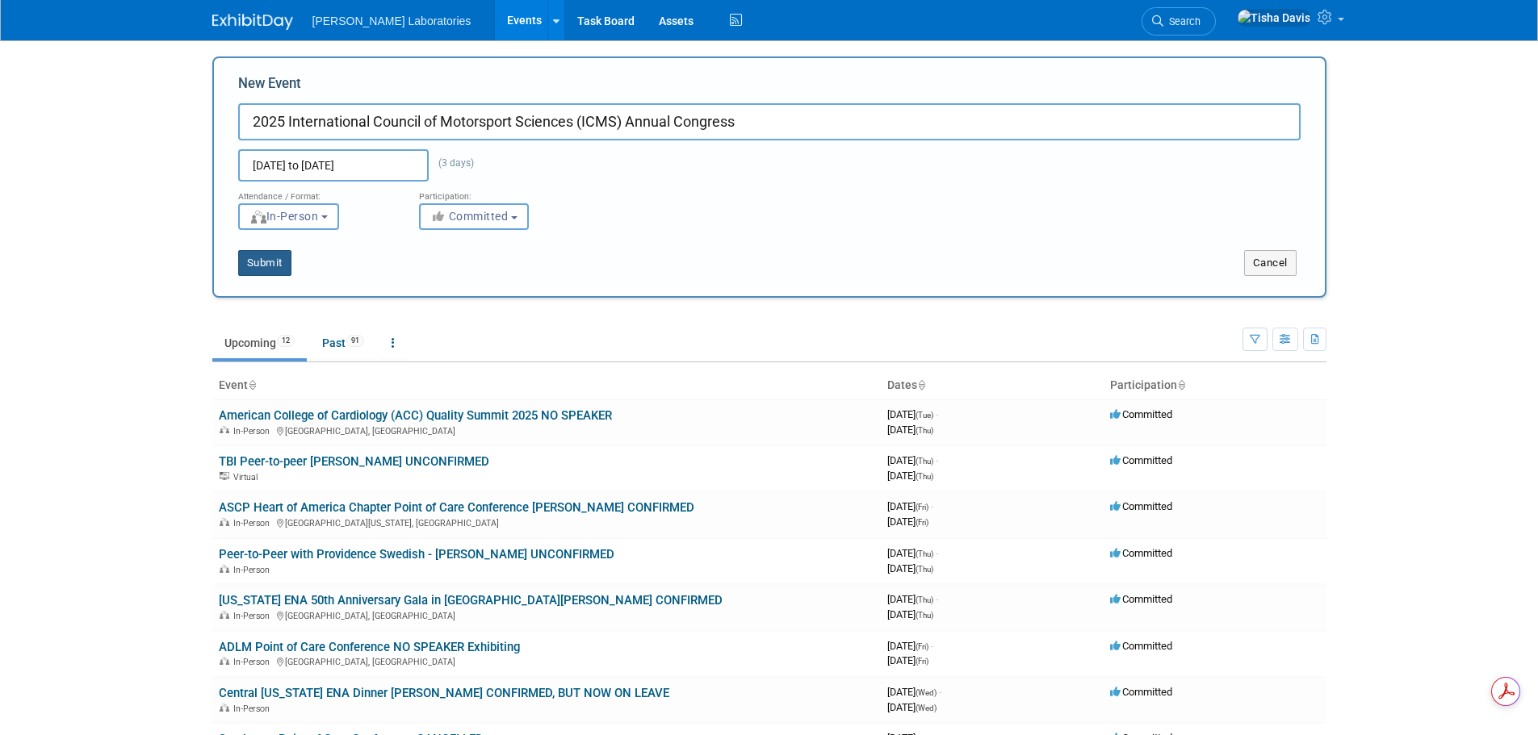
click at [270, 262] on button "Submit" at bounding box center [264, 263] width 53 height 26
type input "2025 International Council of Motorsport Sciences (ICMS) Annual Congress"
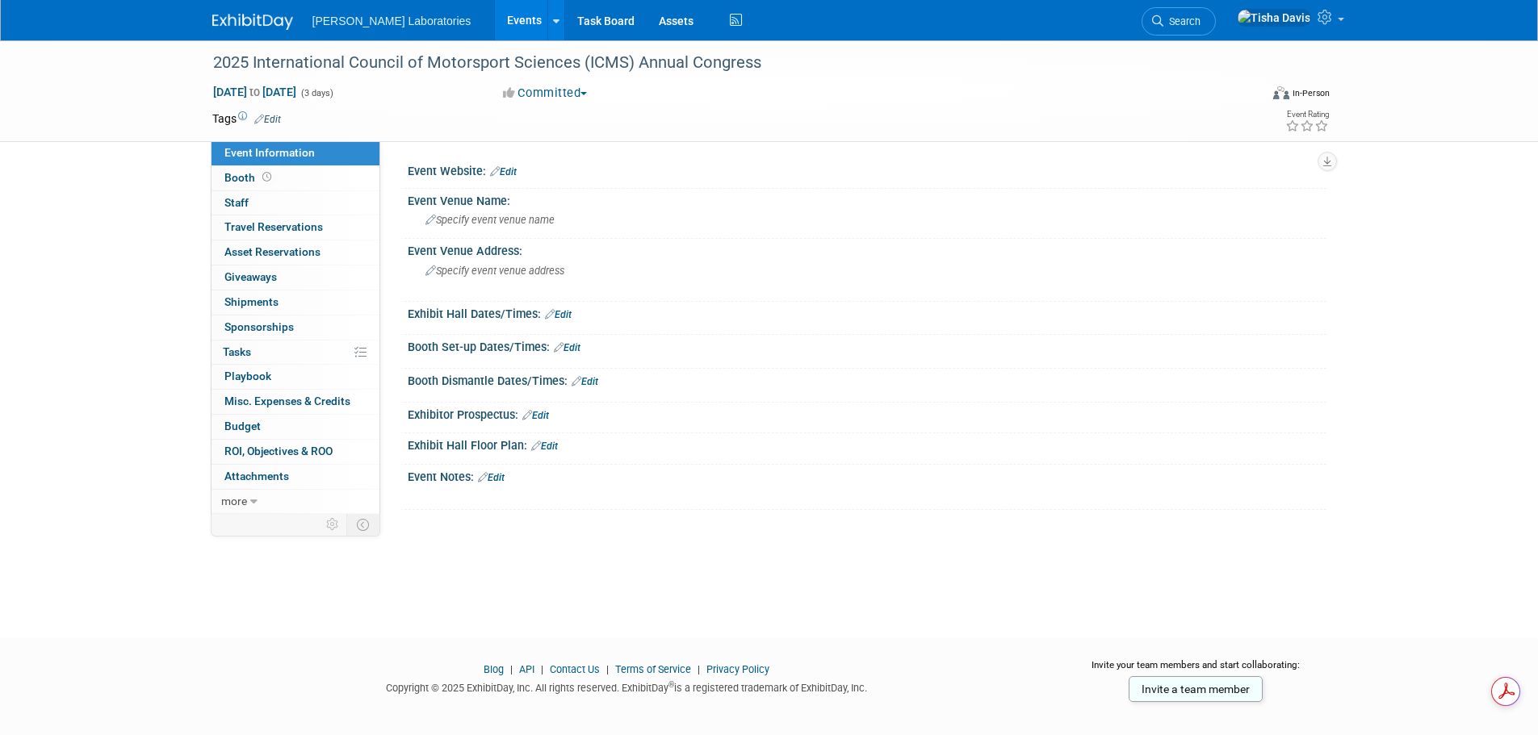
click at [500, 474] on link "Edit" at bounding box center [491, 477] width 27 height 11
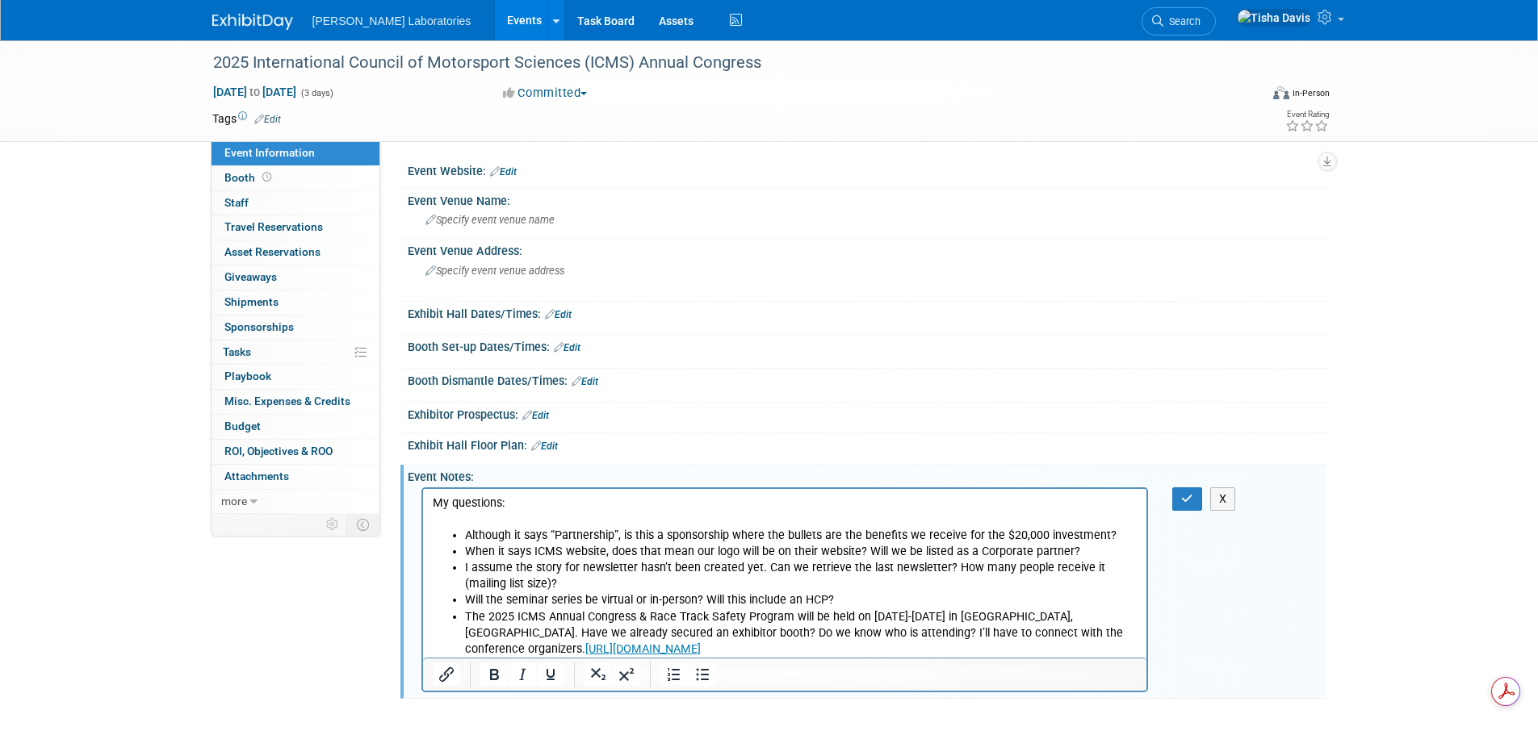
drag, startPoint x: 1284, startPoint y: 0, endPoint x: 1045, endPoint y: 23, distance: 240.8
click at [1045, 23] on div "Abbott Laboratories Events Add Event Bulk Upload Events Shareable Event Boards …" at bounding box center [769, 20] width 1114 height 40
click at [1179, 500] on button "button" at bounding box center [1187, 499] width 30 height 23
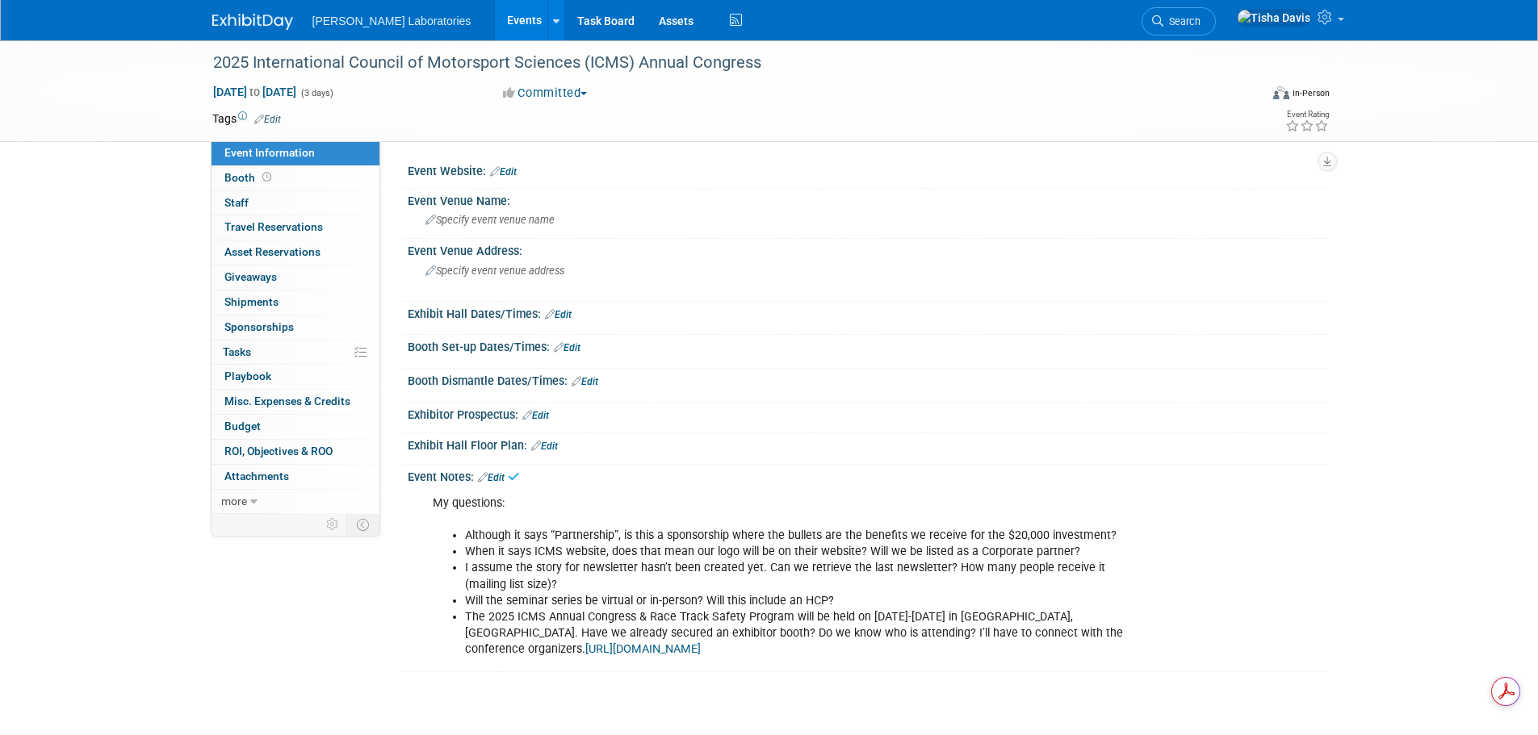
click at [495, 13] on link "Events" at bounding box center [524, 20] width 59 height 40
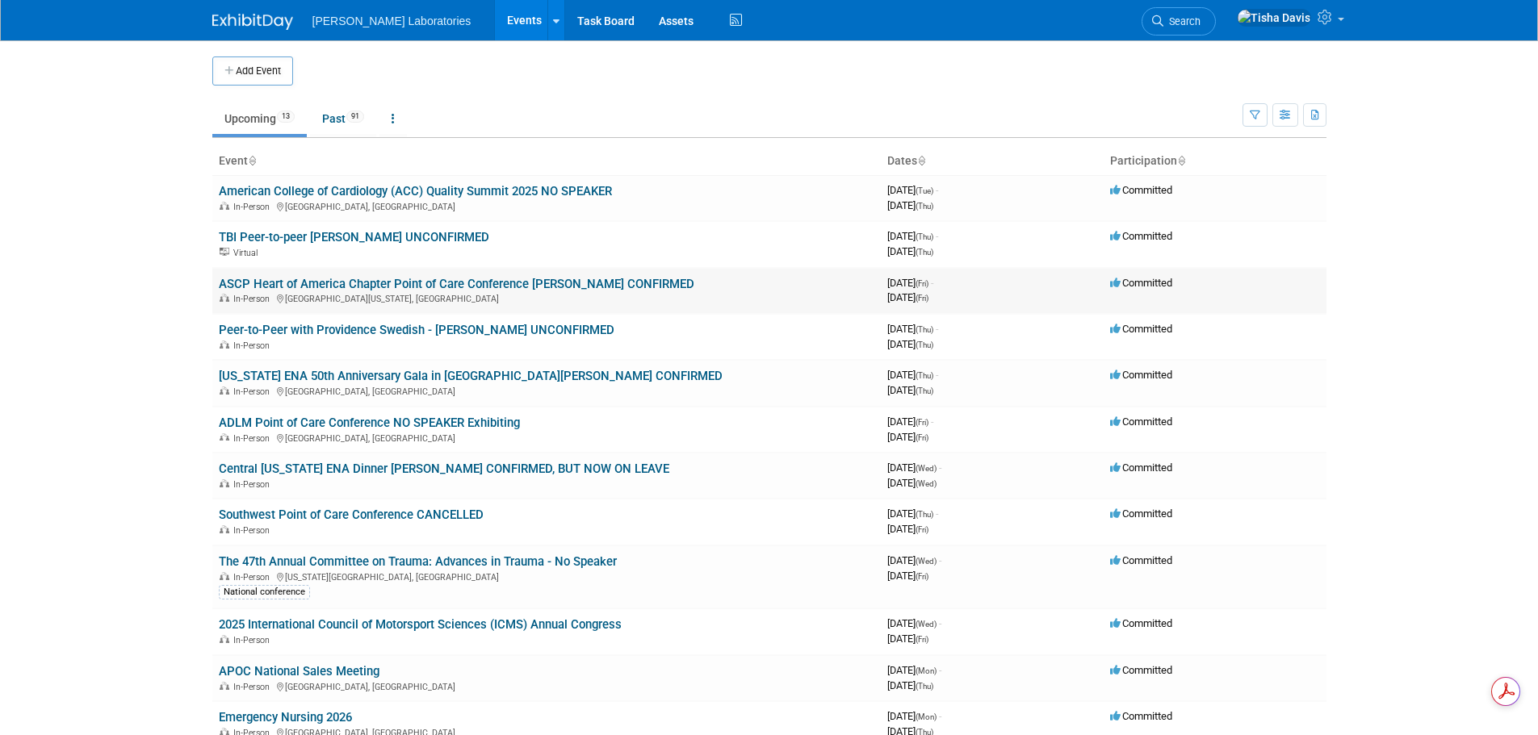
click at [429, 288] on link "ASCP Heart of America Chapter Point of Care Conference [PERSON_NAME] CONFIRMED" at bounding box center [456, 284] width 475 height 15
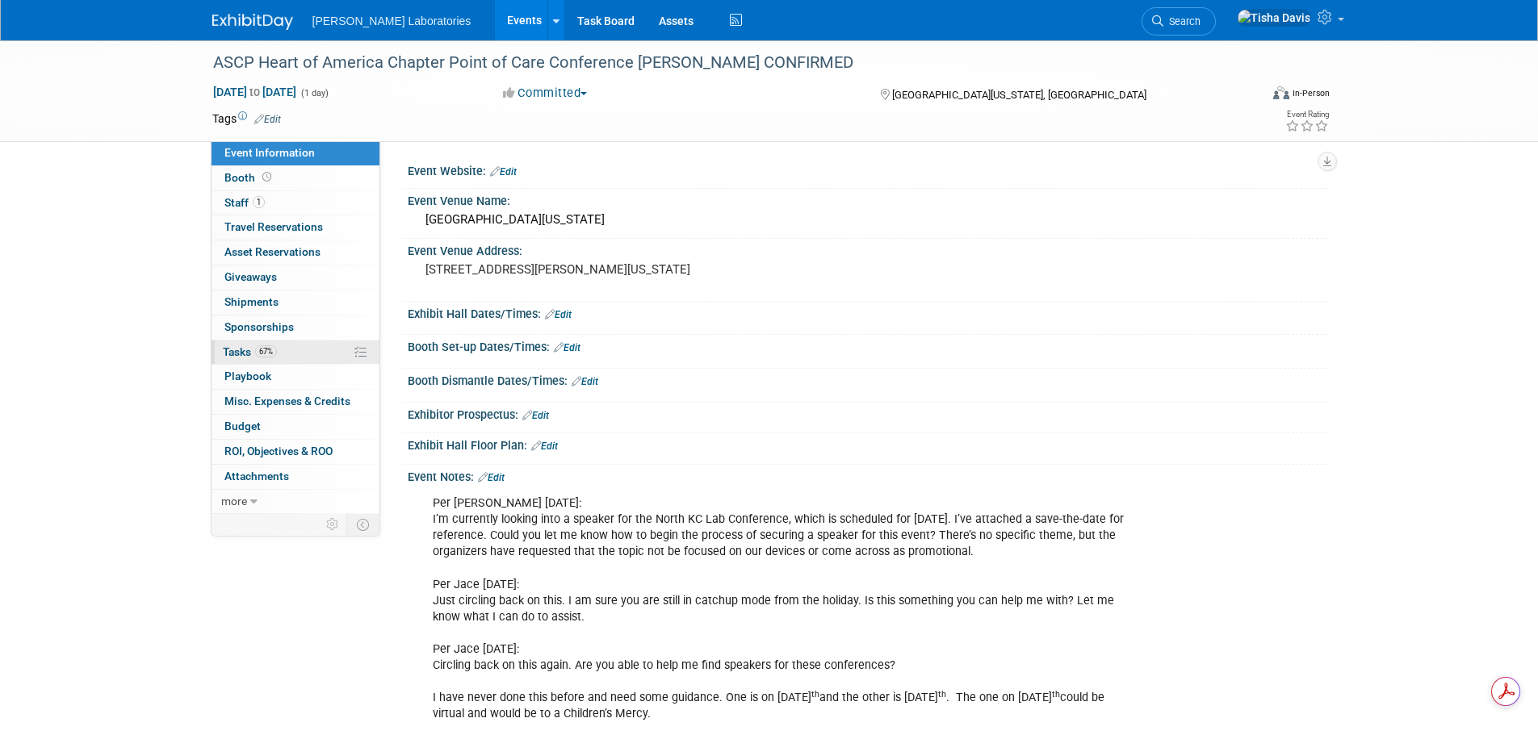
click at [248, 351] on span "Tasks 67%" at bounding box center [250, 352] width 54 height 13
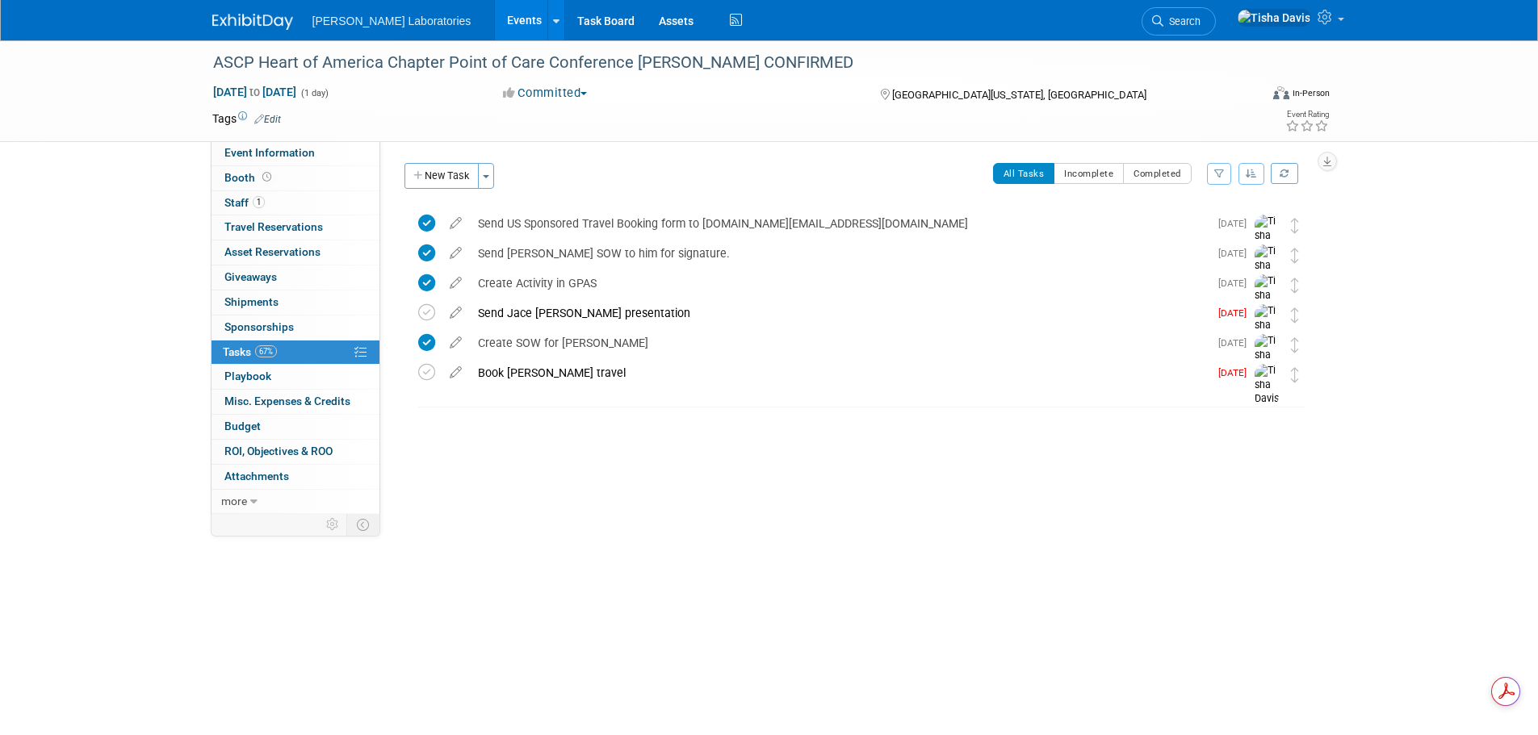
click at [495, 14] on link "Events" at bounding box center [524, 20] width 59 height 40
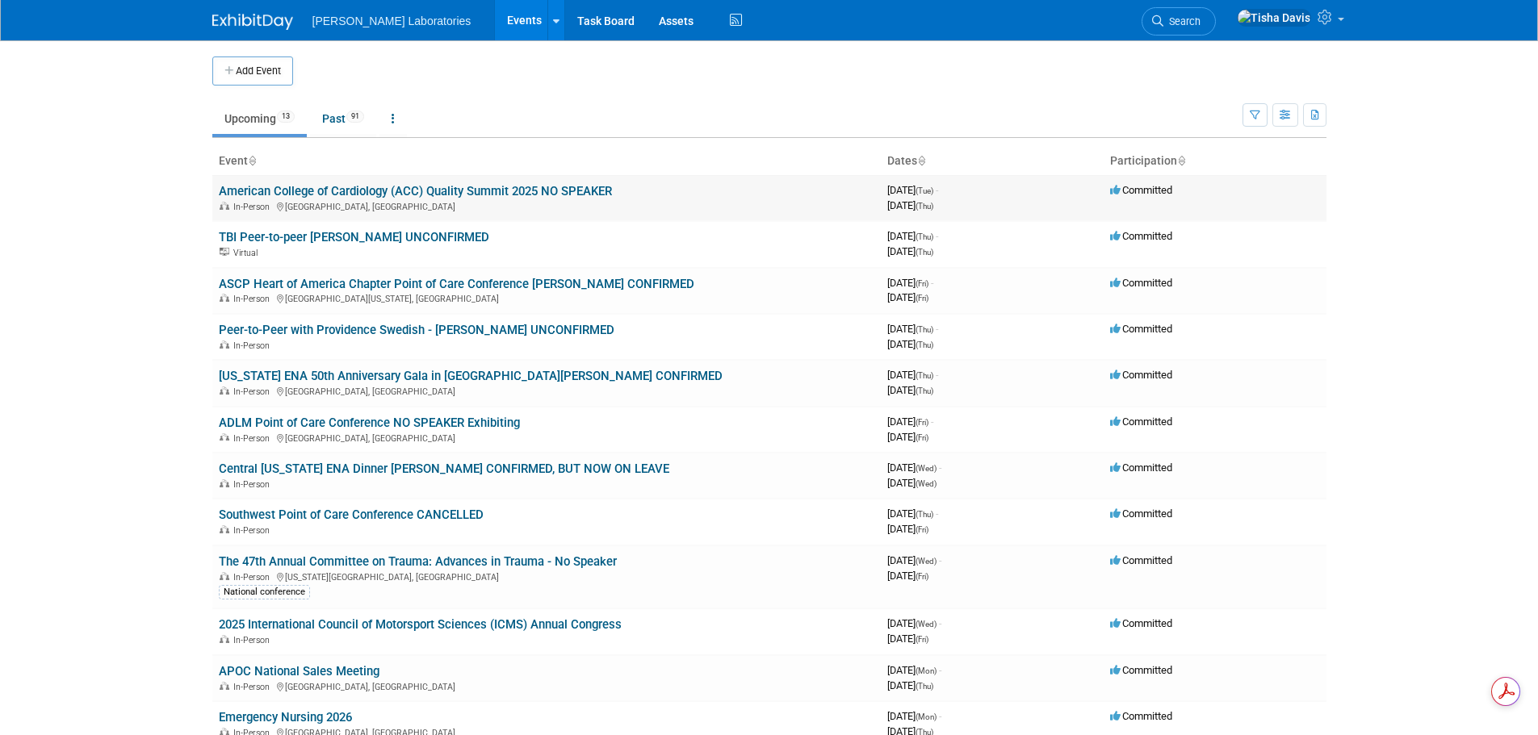
click at [329, 189] on link "American College of Cardiology (ACC) Quality Summit 2025 NO SPEAKER" at bounding box center [415, 191] width 393 height 15
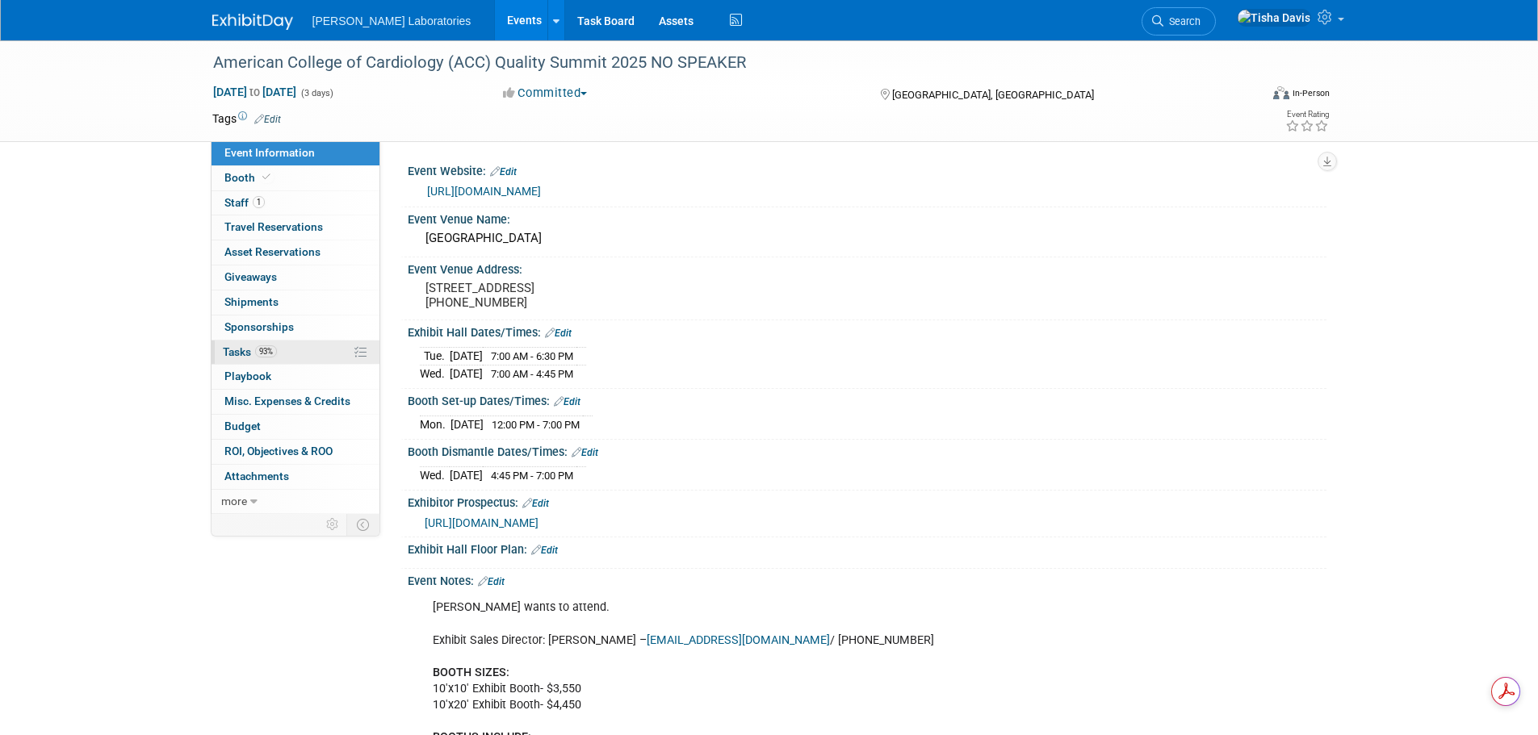
click at [237, 354] on span "Tasks 93%" at bounding box center [250, 352] width 54 height 13
